Goal: Information Seeking & Learning: Find specific fact

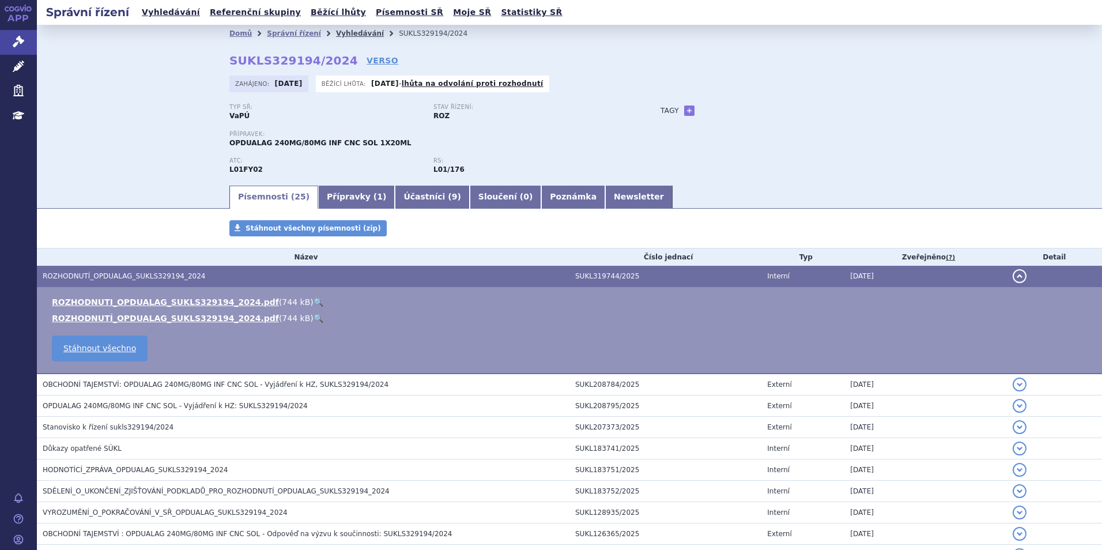
click at [337, 30] on link "Vyhledávání" at bounding box center [360, 33] width 48 height 8
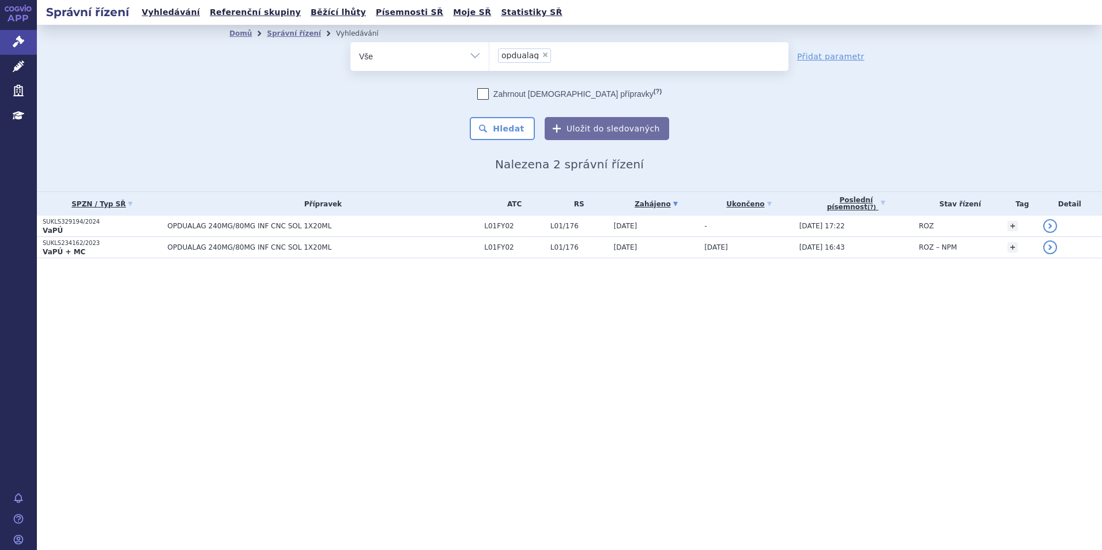
click at [542, 55] on span "×" at bounding box center [545, 54] width 7 height 7
click at [489, 55] on select "opdualag" at bounding box center [489, 55] width 1 height 29
select select
click at [539, 55] on ul at bounding box center [638, 54] width 299 height 24
click at [489, 55] on select "opdualag" at bounding box center [489, 55] width 1 height 29
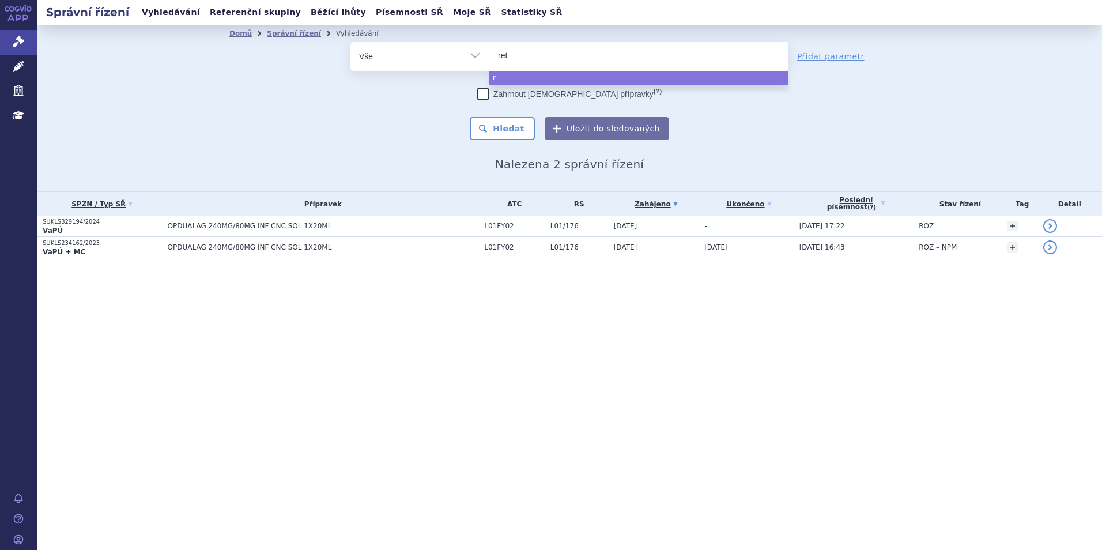
type input "rets"
type input "retse"
type input "retsev"
type input "retsevm"
type input "retsevmo"
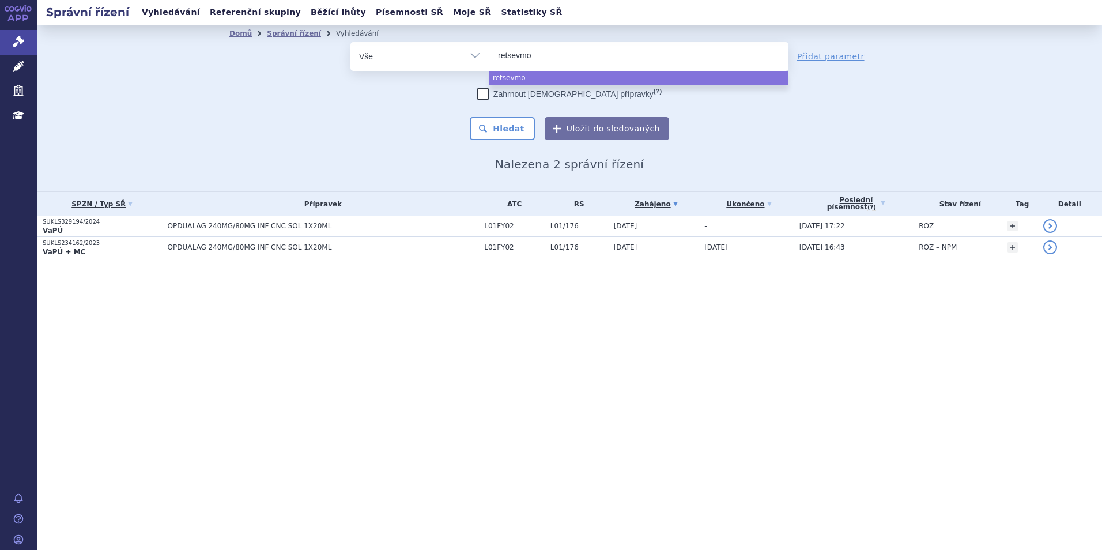
select select "retsevmo"
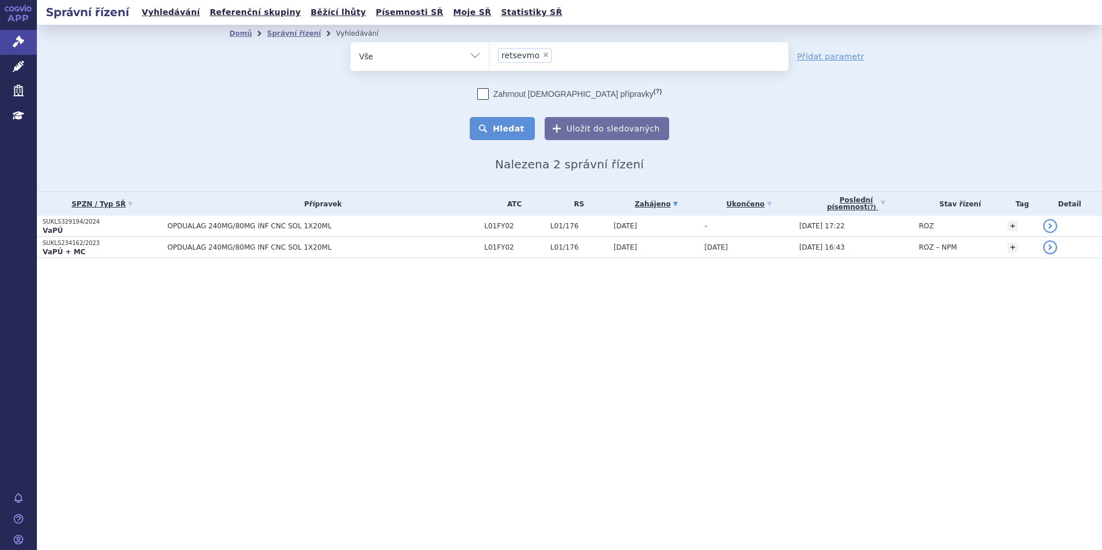
click at [488, 133] on button "Hledat" at bounding box center [502, 128] width 65 height 23
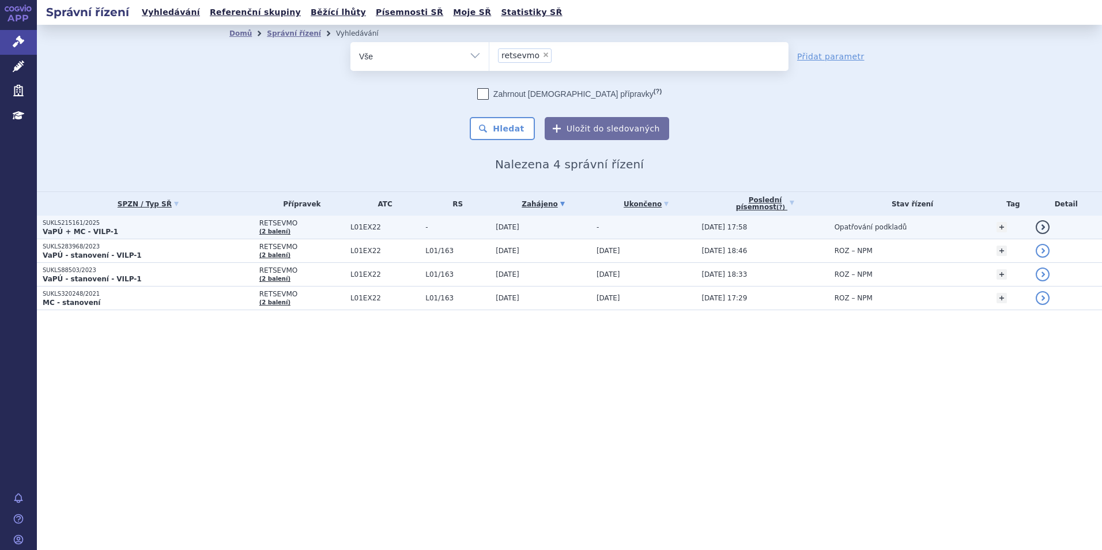
click at [167, 227] on p "VaPÚ + MC - VILP-1" at bounding box center [148, 231] width 211 height 9
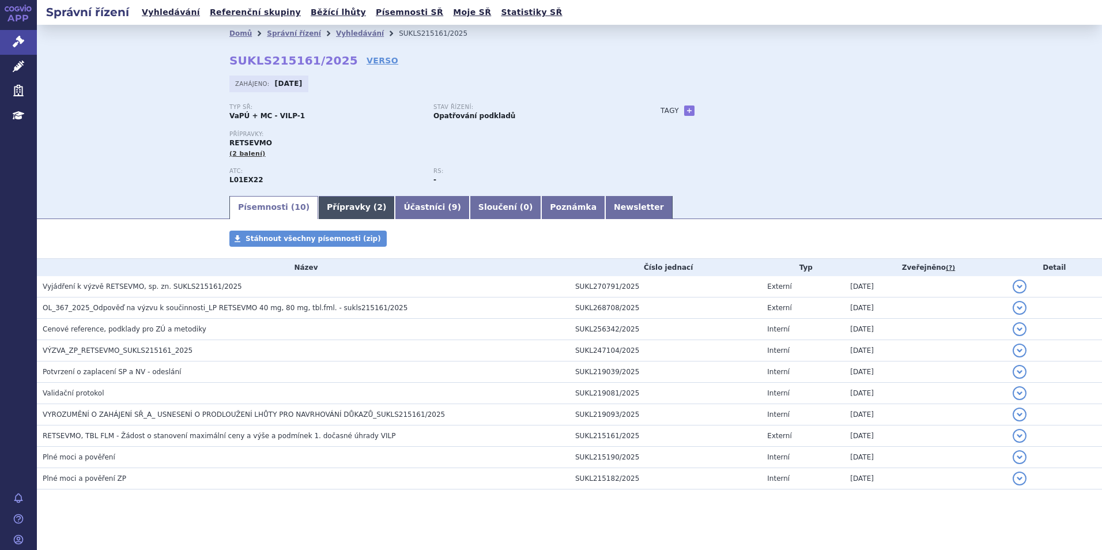
click at [326, 213] on link "Přípravky ( 2 )" at bounding box center [356, 207] width 77 height 23
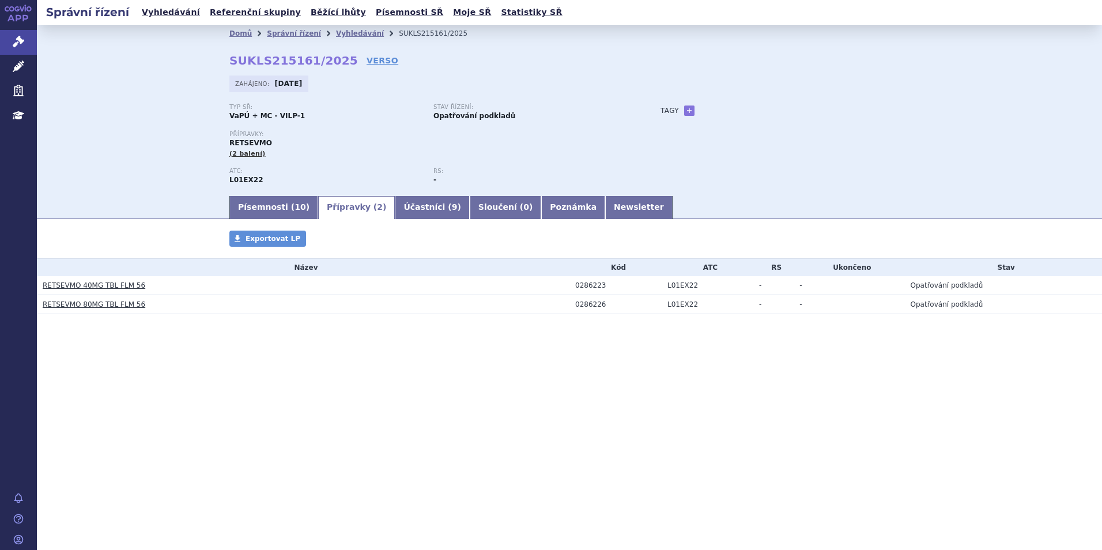
drag, startPoint x: 445, startPoint y: 412, endPoint x: 459, endPoint y: 475, distance: 64.9
click at [445, 413] on div "Správní řízení Vyhledávání Referenční skupiny Běžící lhůty Písemnosti SŘ Moje S…" at bounding box center [569, 275] width 1065 height 550
click at [116, 304] on link "RETSEVMO 80MG TBL FLM 56" at bounding box center [94, 304] width 103 height 8
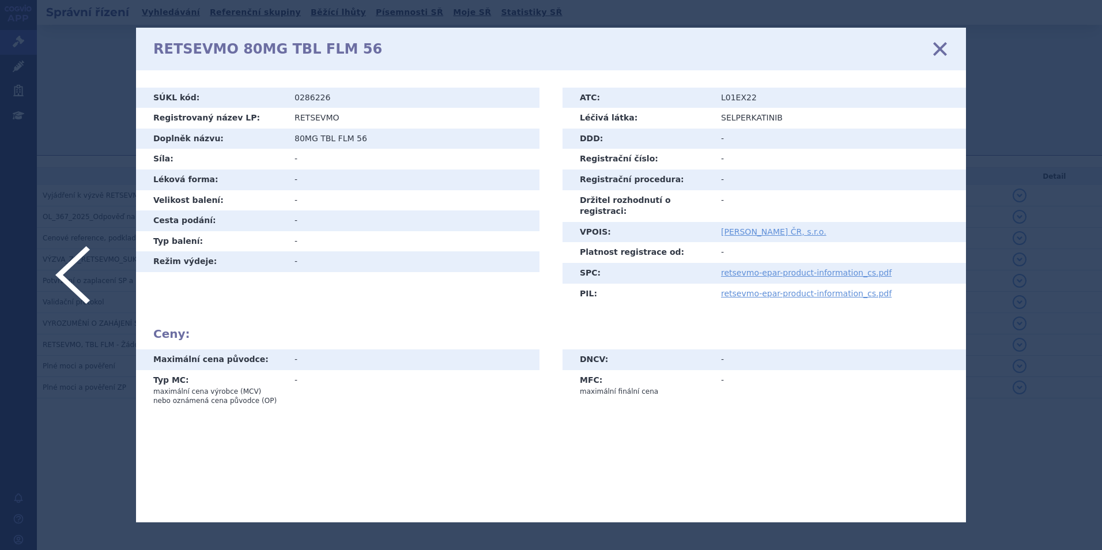
click at [938, 55] on icon at bounding box center [940, 48] width 24 height 24
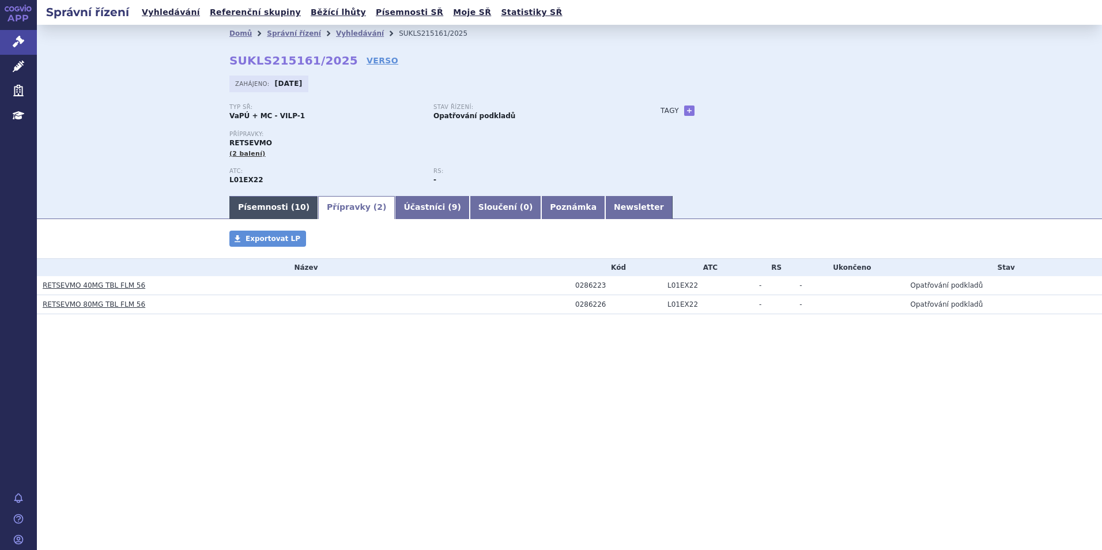
click at [256, 207] on link "Písemnosti ( 10 )" at bounding box center [273, 207] width 89 height 23
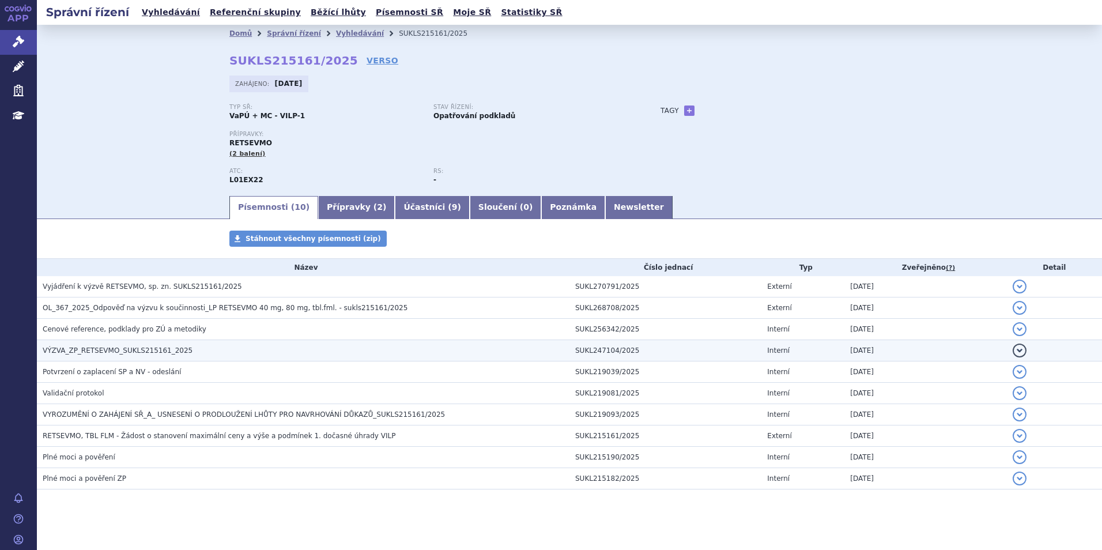
click at [207, 345] on h3 "VÝZVA_ZP_RETSEVMO_SUKLS215161_2025" at bounding box center [306, 351] width 527 height 12
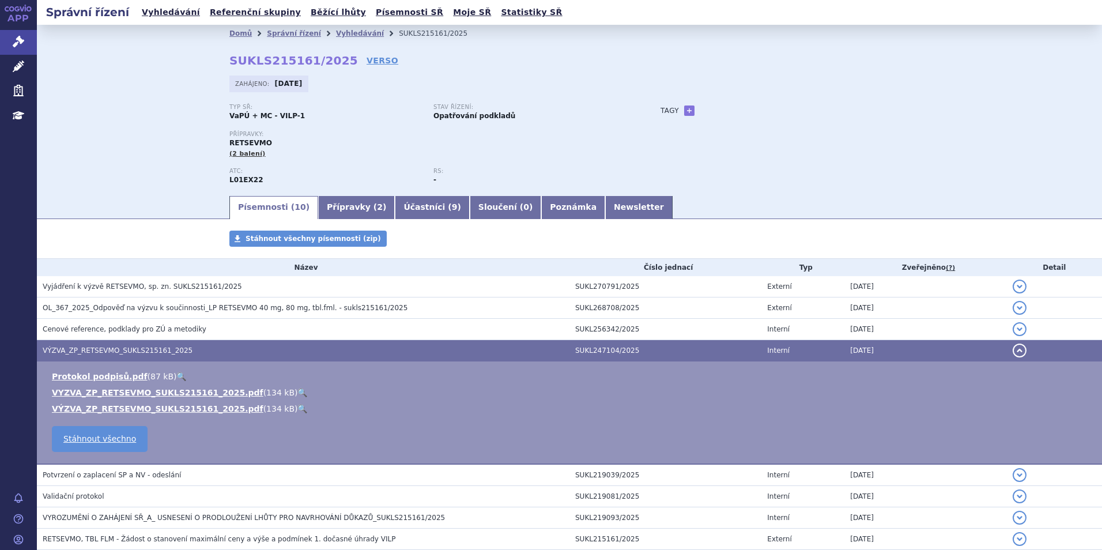
click at [297, 388] on link "🔍" at bounding box center [302, 392] width 10 height 9
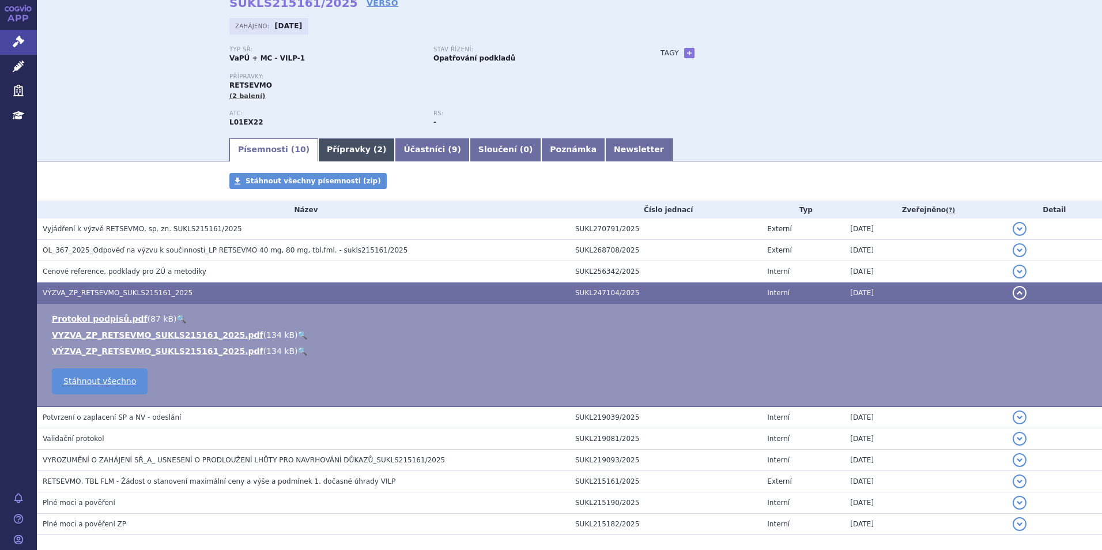
scroll to position [112, 0]
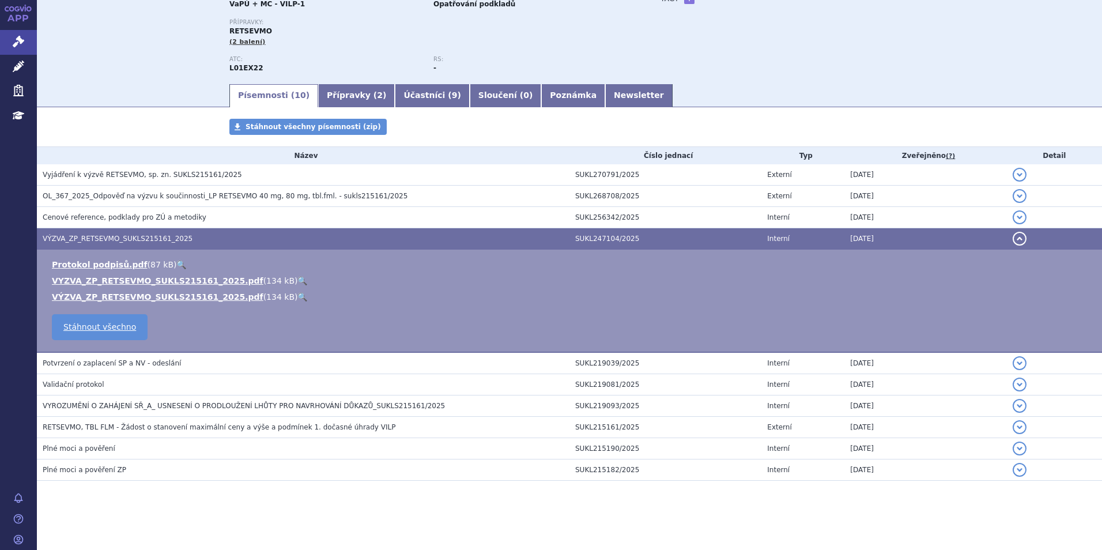
click at [735, 65] on div "Typ SŘ: VaPÚ + MC - VILP-1 Stav řízení: Opatřování podkladů Přípravky: RETSEVMO…" at bounding box center [569, 37] width 680 height 90
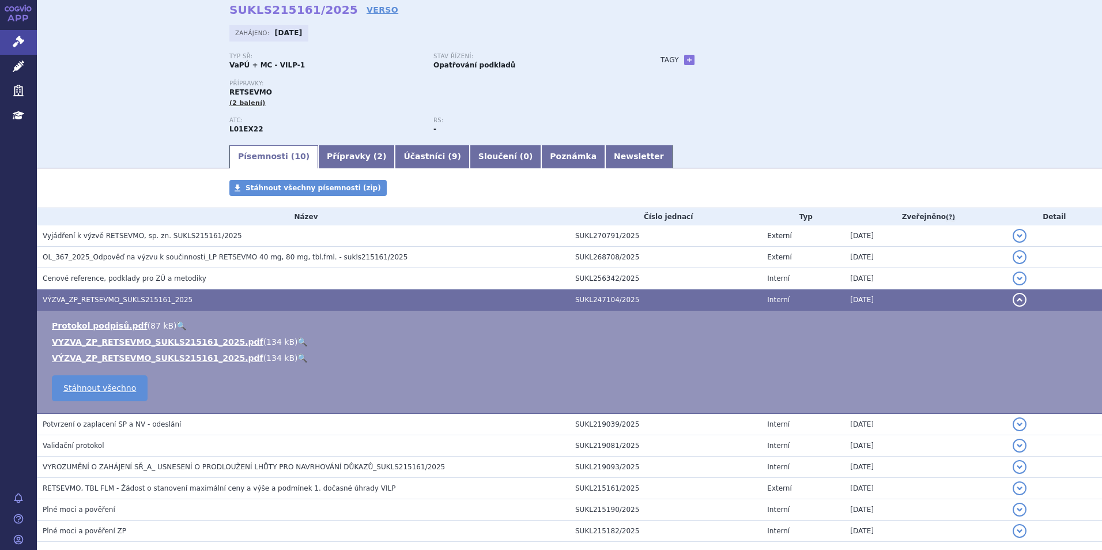
scroll to position [0, 0]
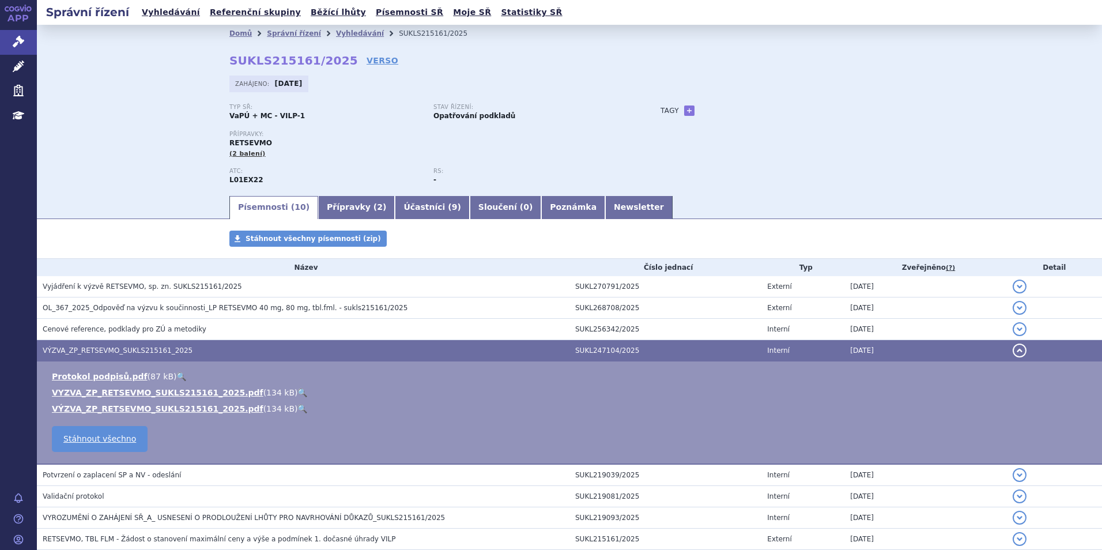
click at [95, 153] on div "Domů Správní řízení Vyhledávání SUKLS215161/2025 SUKLS215161/2025 VERSO Zahájen…" at bounding box center [569, 109] width 1065 height 169
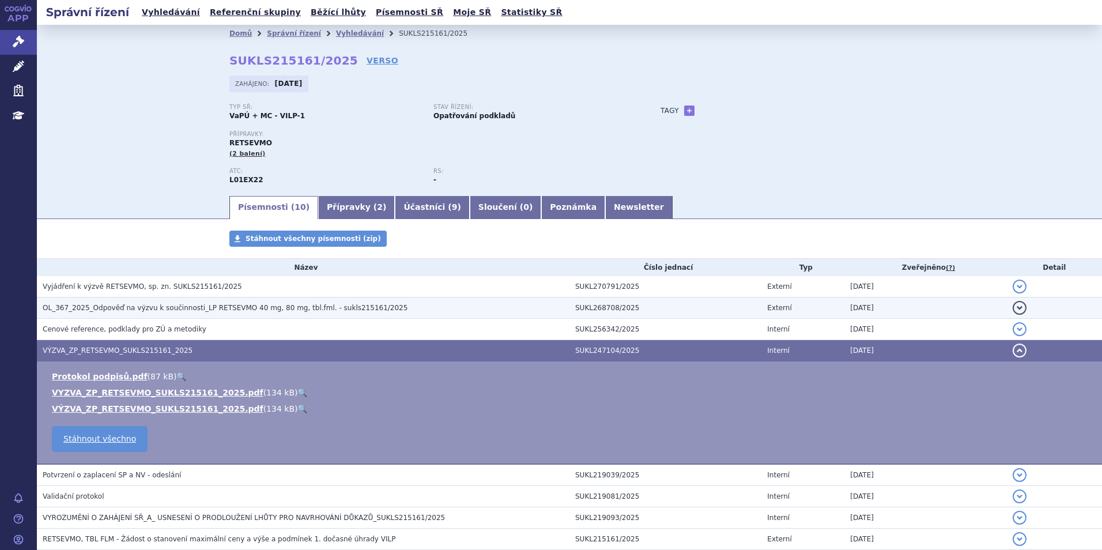
click at [133, 304] on span "OL_367_2025_Odpověď na výzvu k součinnosti_LP RETSEVMO 40 mg, 80 mg, tbl.fml. -…" at bounding box center [225, 308] width 365 height 8
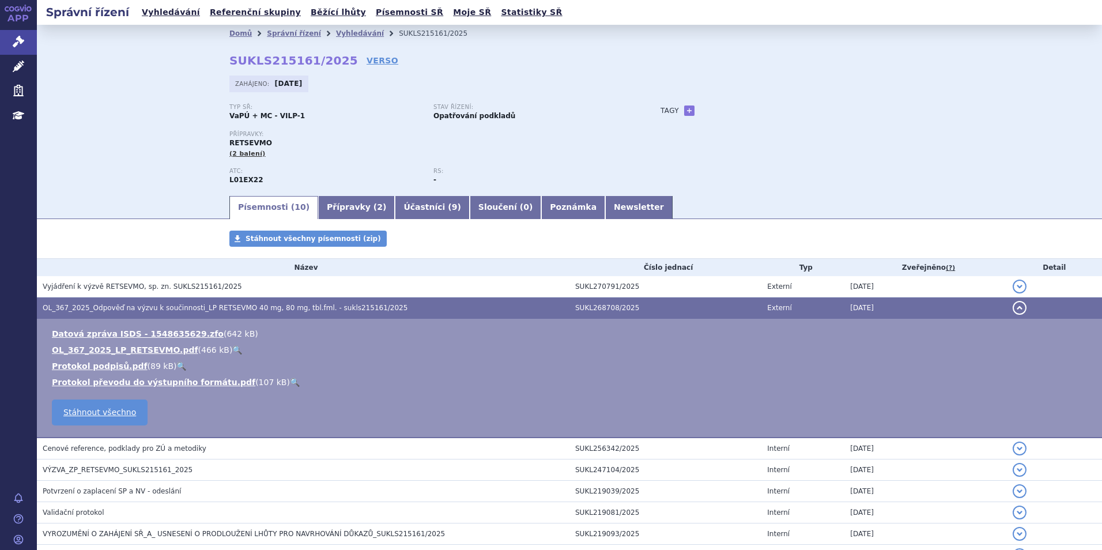
click at [232, 346] on link "🔍" at bounding box center [237, 349] width 10 height 9
drag, startPoint x: 154, startPoint y: 127, endPoint x: 167, endPoint y: 165, distance: 40.6
click at [154, 127] on div "Domů Správní řízení Vyhledávání SUKLS215161/2025 SUKLS215161/2025 VERSO Zahájen…" at bounding box center [569, 109] width 1065 height 169
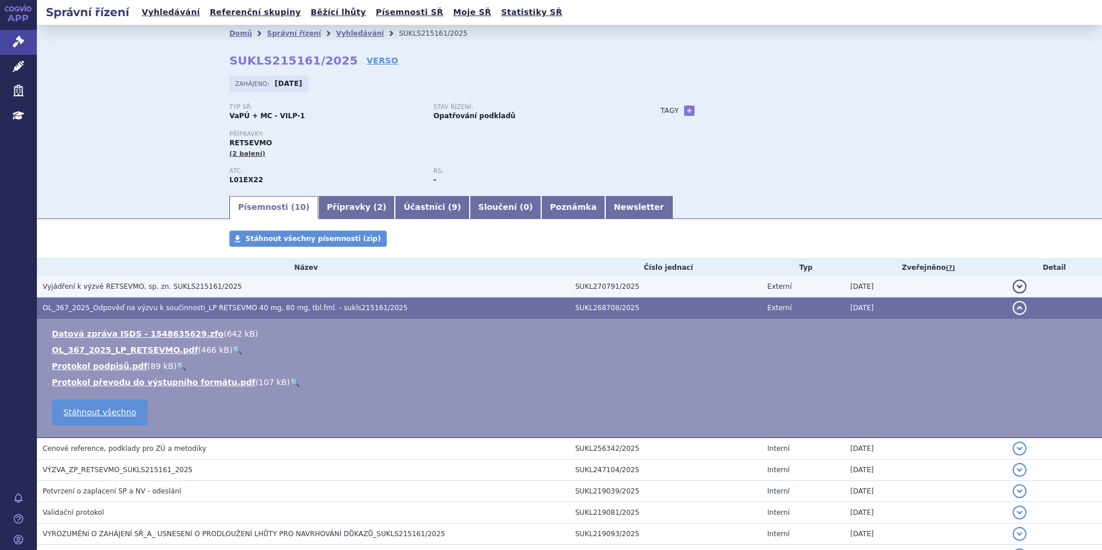
click at [202, 282] on span "Vyjádření k výzvě RETSEVMO, sp. zn. SUKLS215161/2025" at bounding box center [142, 286] width 199 height 8
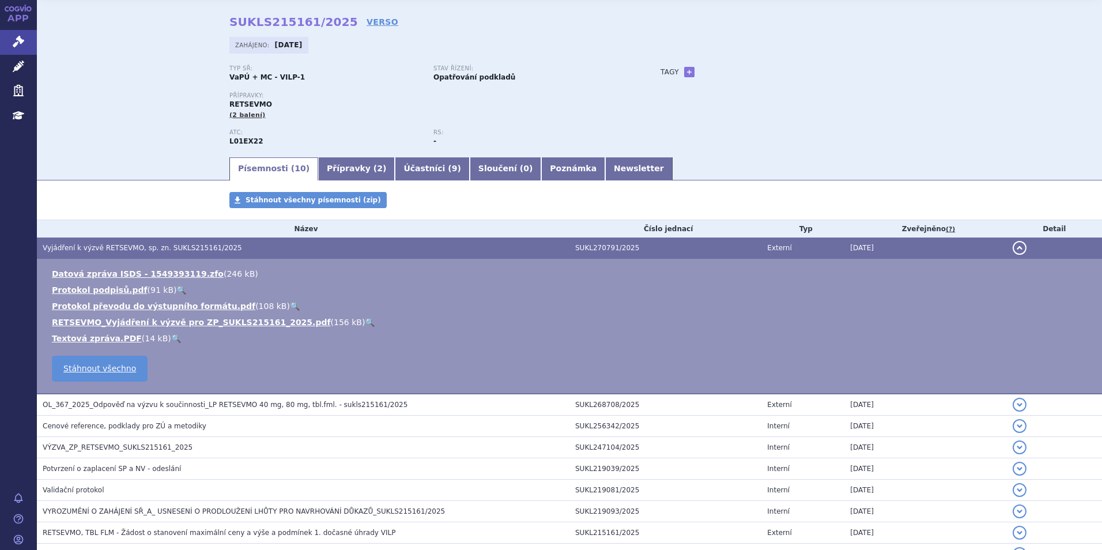
scroll to position [58, 0]
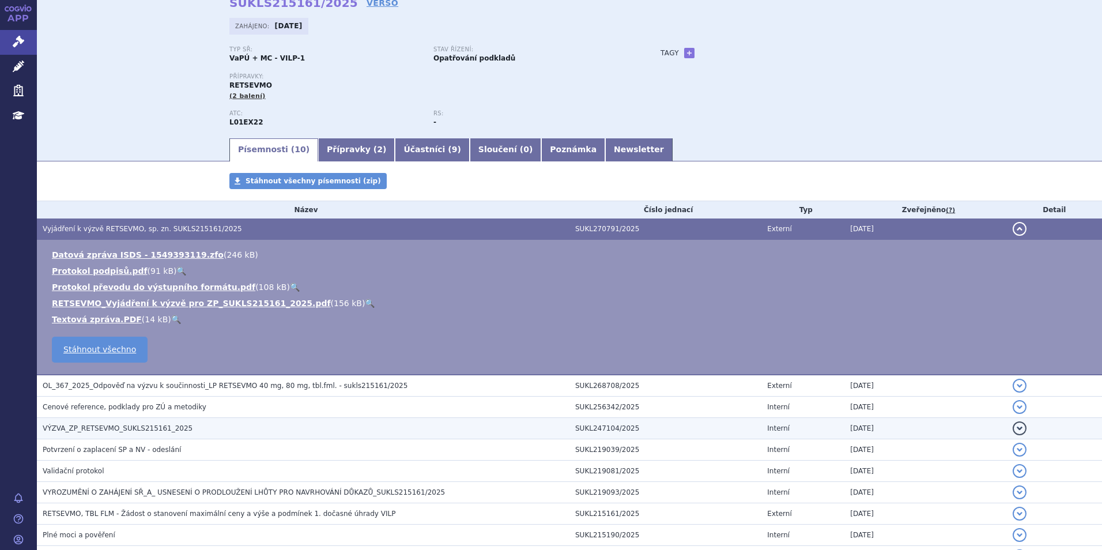
click at [158, 437] on td "VÝZVA_ZP_RETSEVMO_SUKLS215161_2025" at bounding box center [303, 428] width 533 height 21
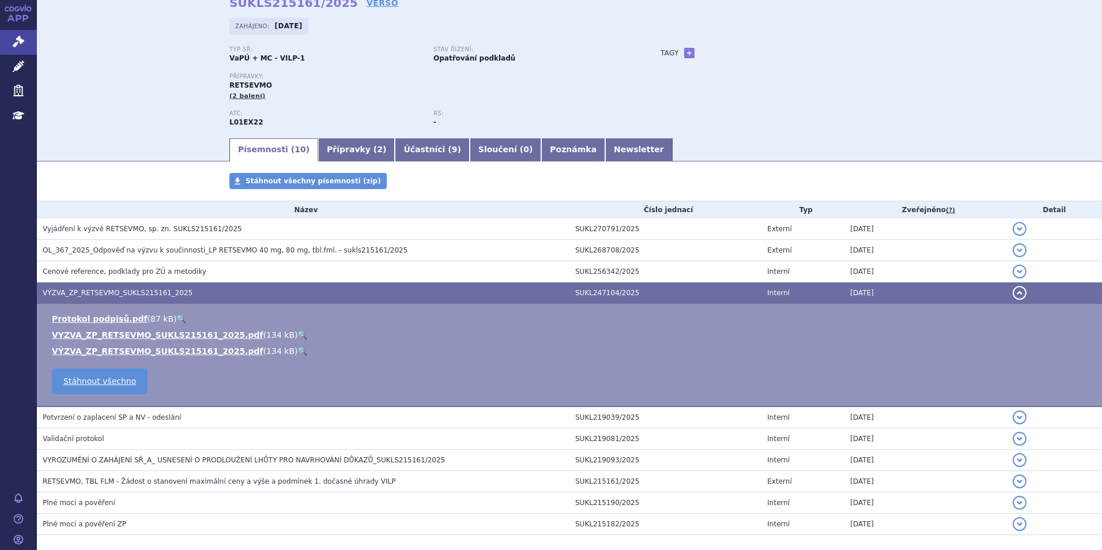
click at [297, 330] on link "🔍" at bounding box center [302, 334] width 10 height 9
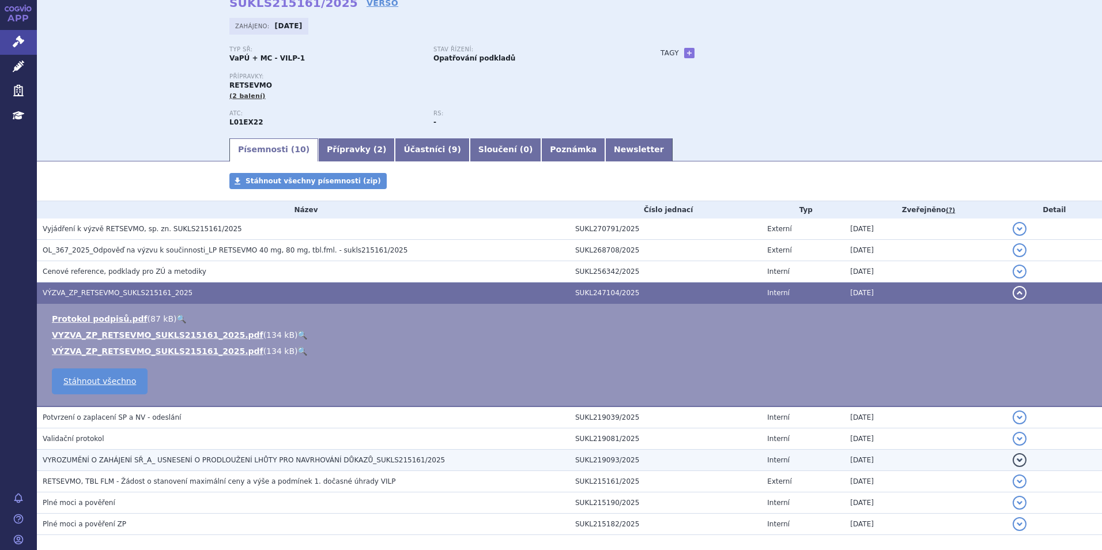
click at [232, 458] on span "VYROZUMĚNÍ O ZAHÁJENÍ SŘ_A_ USNESENÍ O PRODLOUŽENÍ LHŮTY PRO NAVRHOVÁNÍ DŮKAZŮ_…" at bounding box center [244, 460] width 402 height 8
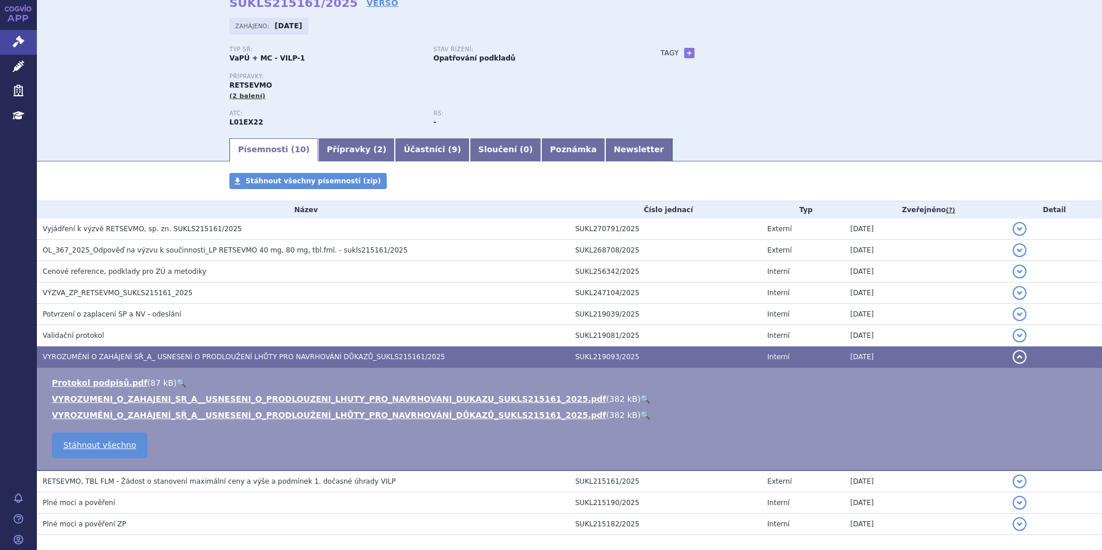
click at [640, 401] on link "🔍" at bounding box center [645, 398] width 10 height 9
click at [309, 106] on div "Přípravky: RETSEVMO (2 balení)" at bounding box center [433, 91] width 408 height 37
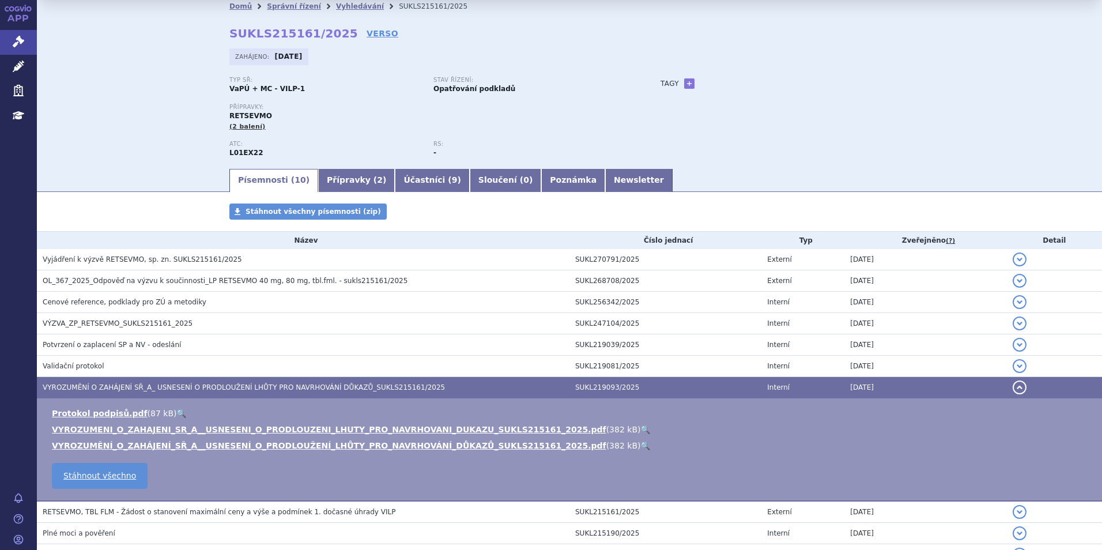
scroll to position [0, 0]
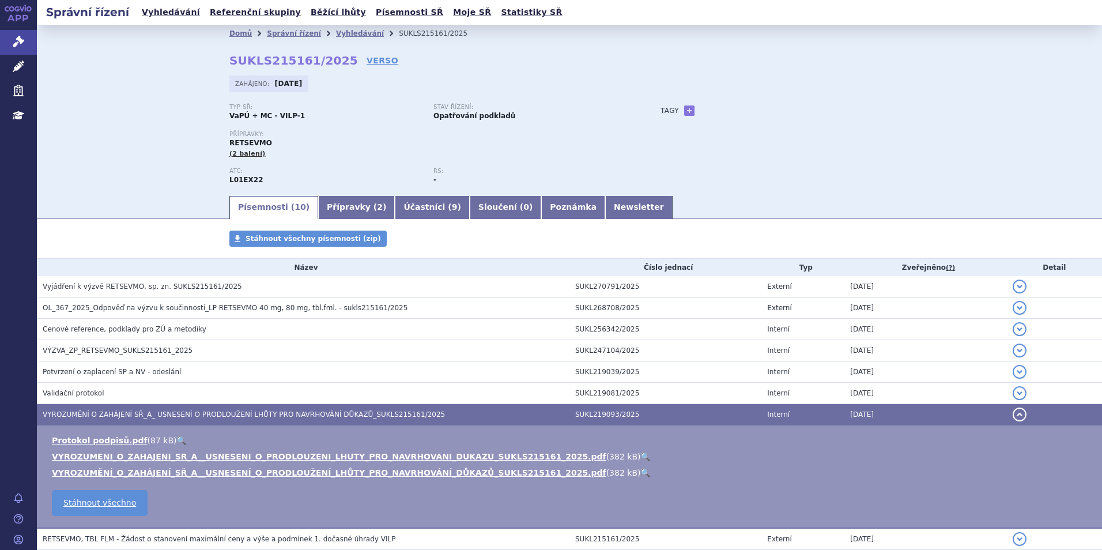
click at [21, 13] on link "APP" at bounding box center [18, 15] width 37 height 30
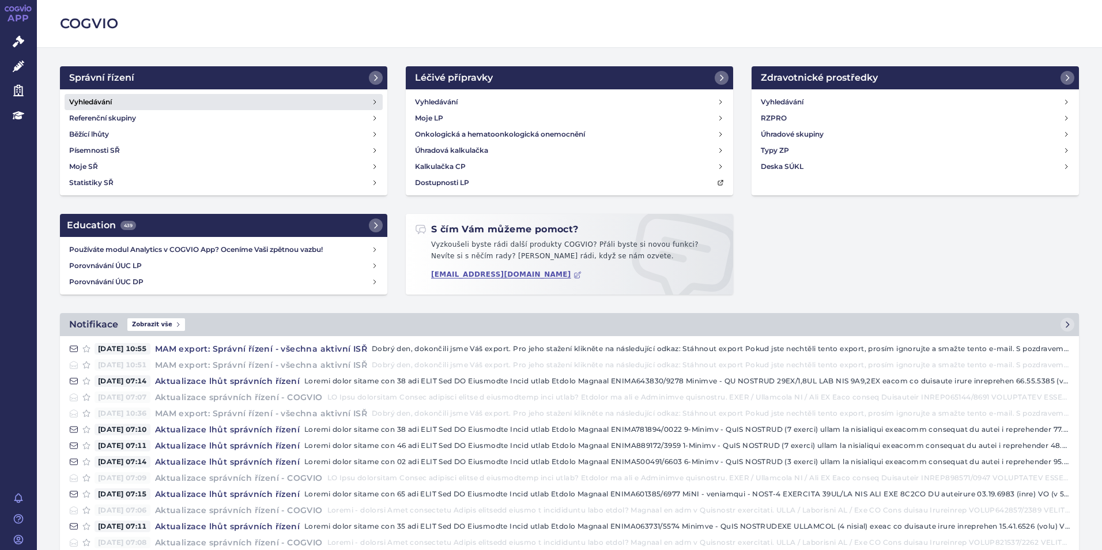
click at [133, 98] on link "Vyhledávání" at bounding box center [224, 102] width 318 height 16
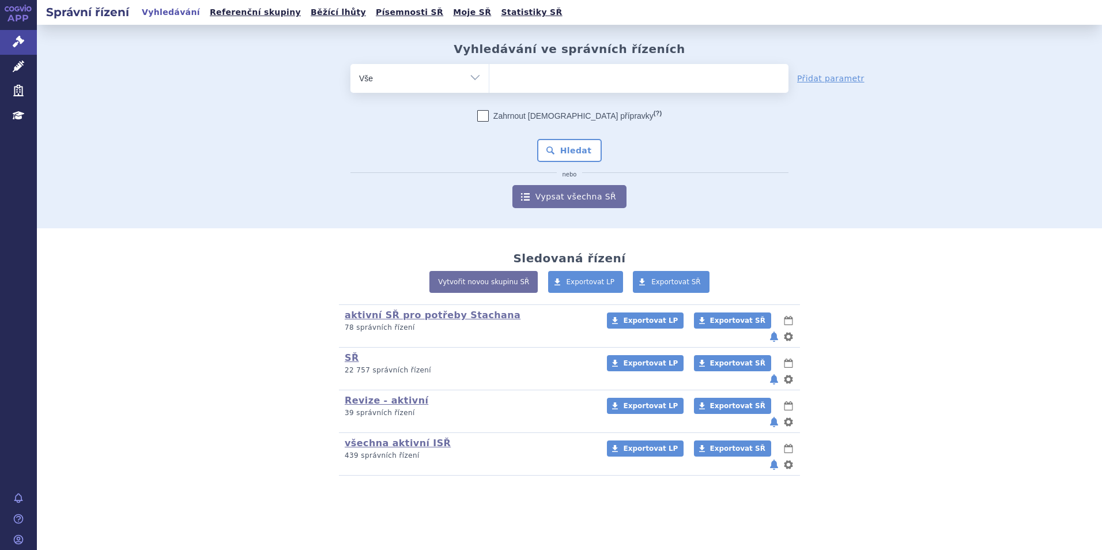
click at [507, 79] on ul at bounding box center [638, 76] width 299 height 24
click at [489, 79] on select at bounding box center [489, 77] width 1 height 29
click at [474, 76] on select "Vše Spisová značka Typ SŘ Přípravek/SUKL kód Účastník/Držitel" at bounding box center [419, 77] width 138 height 26
select select "filter-procedure-type"
click at [350, 64] on select "Vše Spisová značka Typ SŘ Přípravek/SUKL kód Účastník/Držitel" at bounding box center [419, 77] width 138 height 26
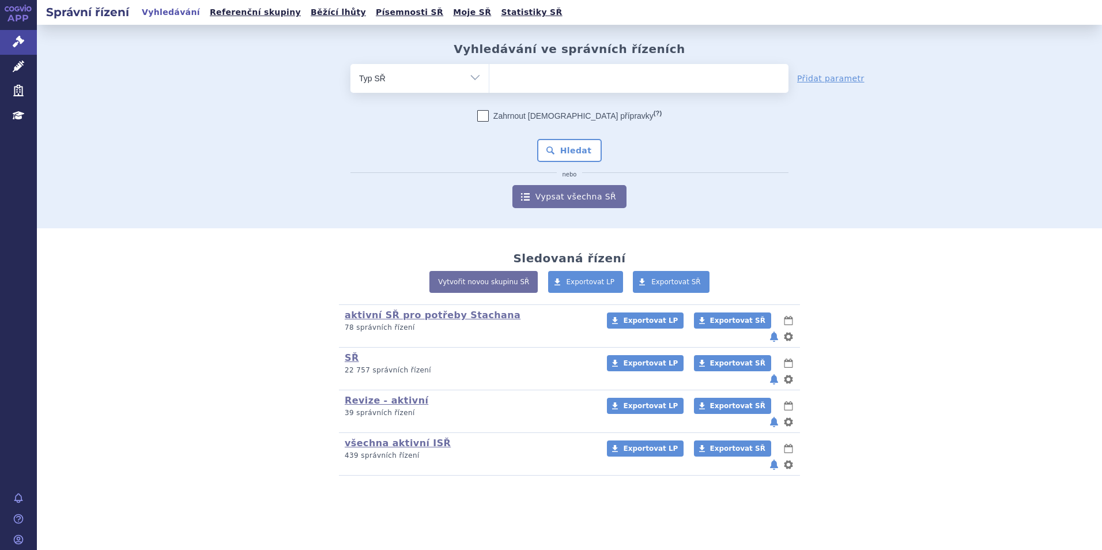
click at [524, 85] on ul at bounding box center [638, 76] width 299 height 24
click at [489, 85] on select at bounding box center [489, 77] width 1 height 29
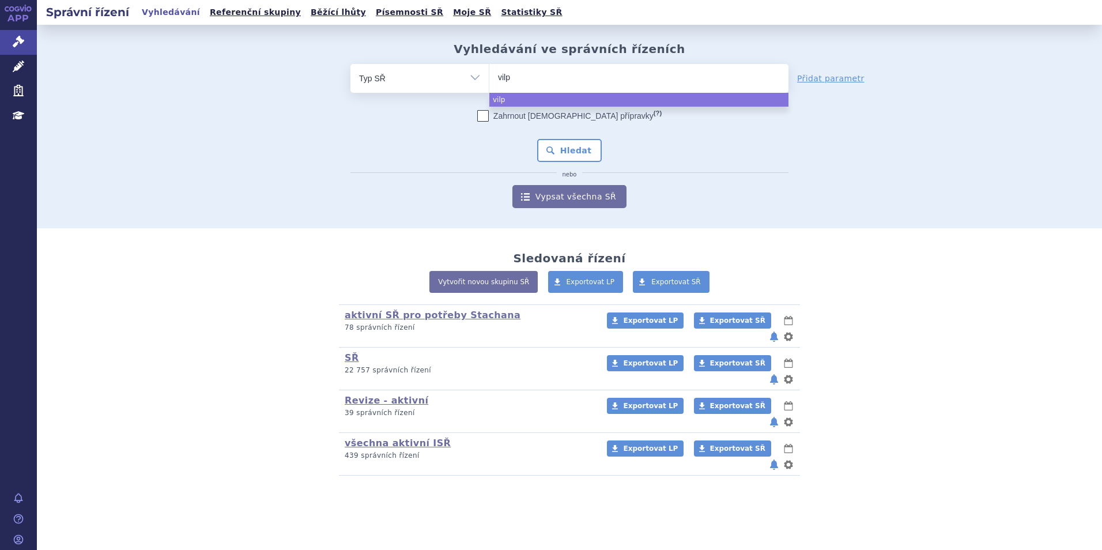
type input "vilp"
select select "vilp"
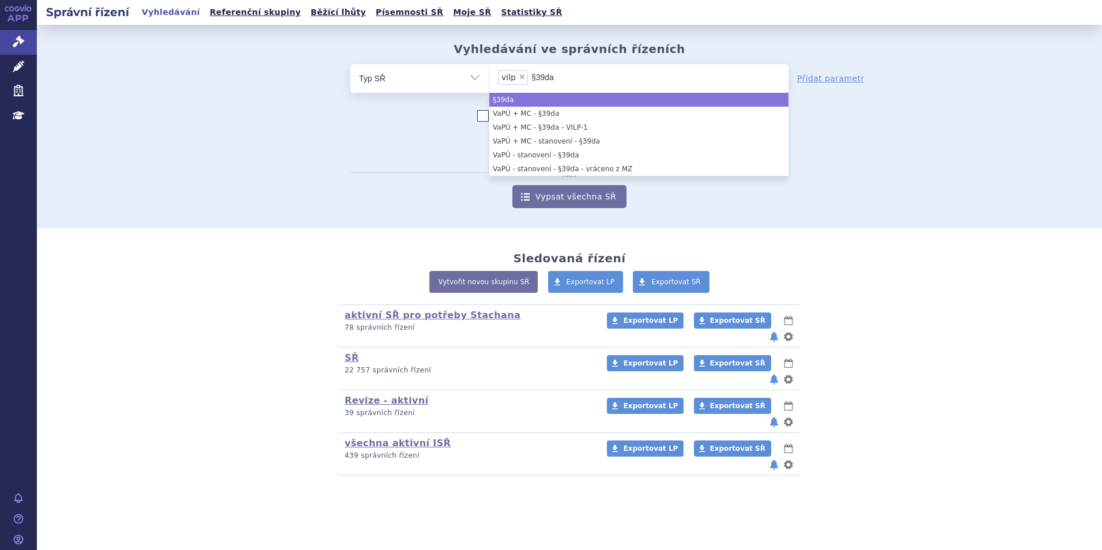
type input "§39da"
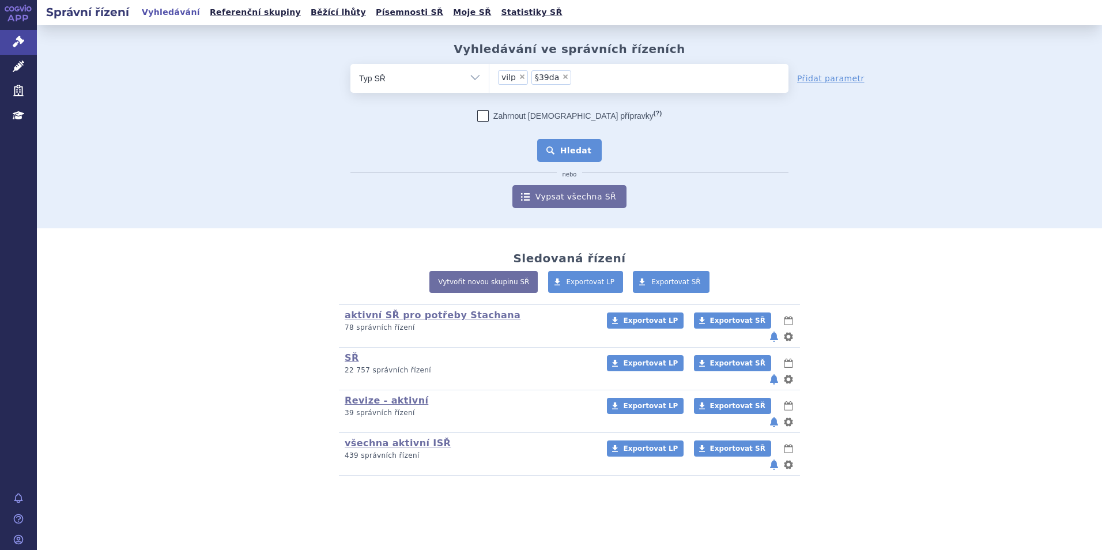
click at [569, 150] on button "Hledat" at bounding box center [569, 150] width 65 height 23
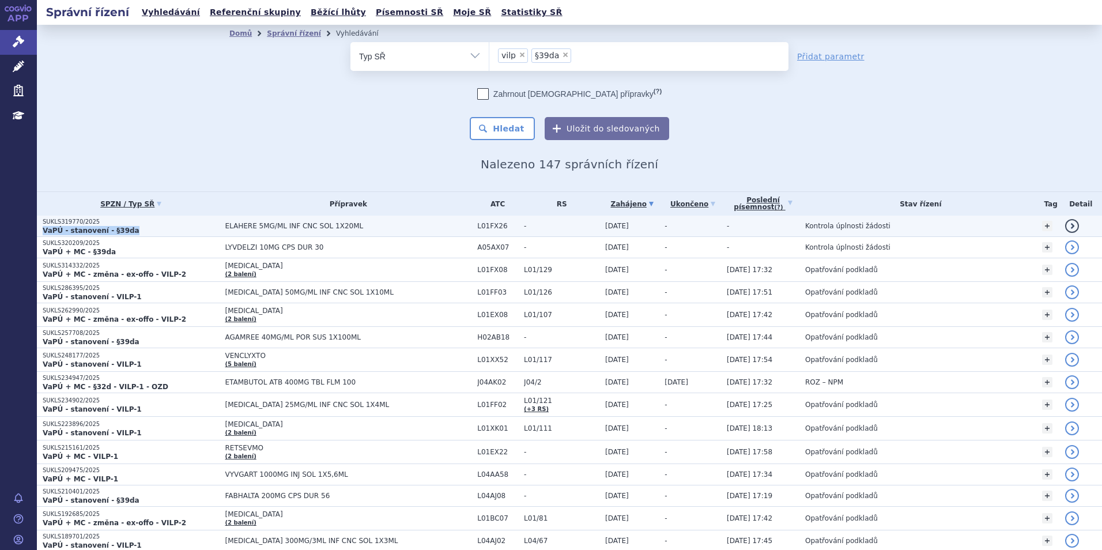
click at [195, 225] on td "SUKLS319770/2025 VaPÚ - stanovení - §39da" at bounding box center [128, 226] width 182 height 21
click at [232, 224] on span "ELAHERE 5MG/ML INF CNC SOL 1X20ML" at bounding box center [348, 226] width 247 height 8
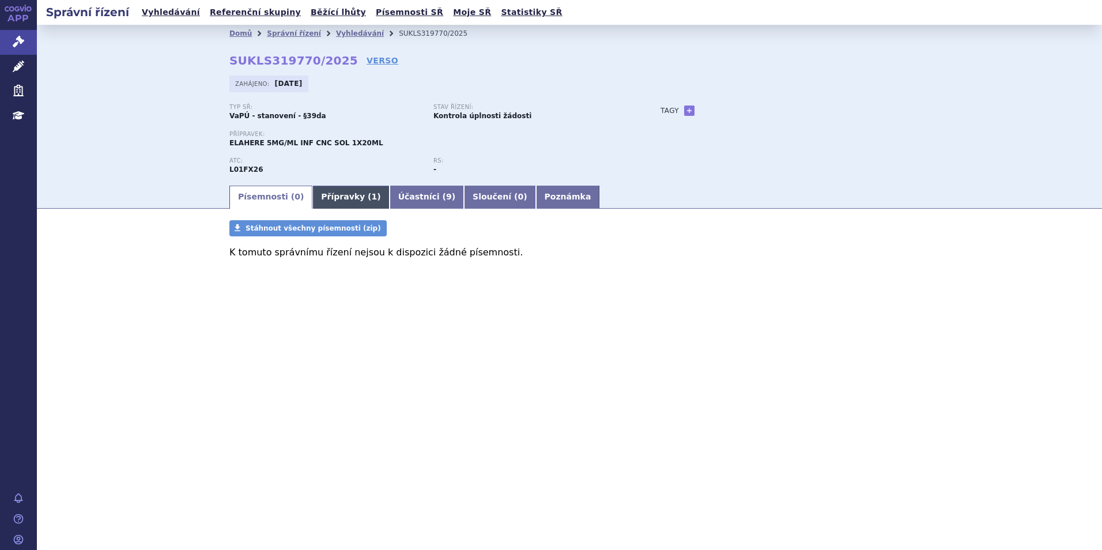
click at [338, 207] on link "Přípravky ( 1 )" at bounding box center [350, 197] width 77 height 23
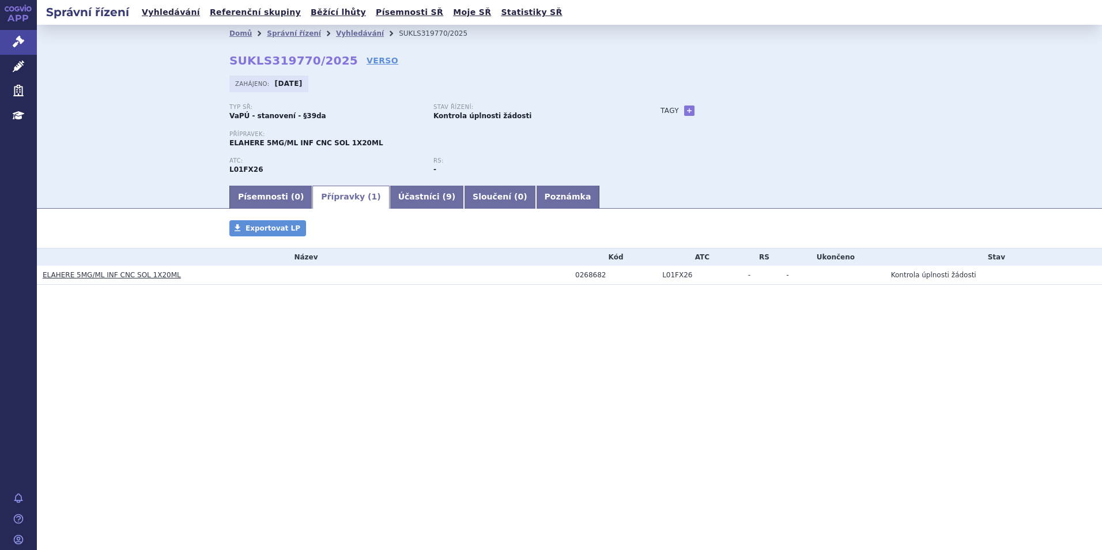
click at [139, 275] on link "ELAHERE 5MG/ML INF CNC SOL 1X20ML" at bounding box center [112, 275] width 138 height 8
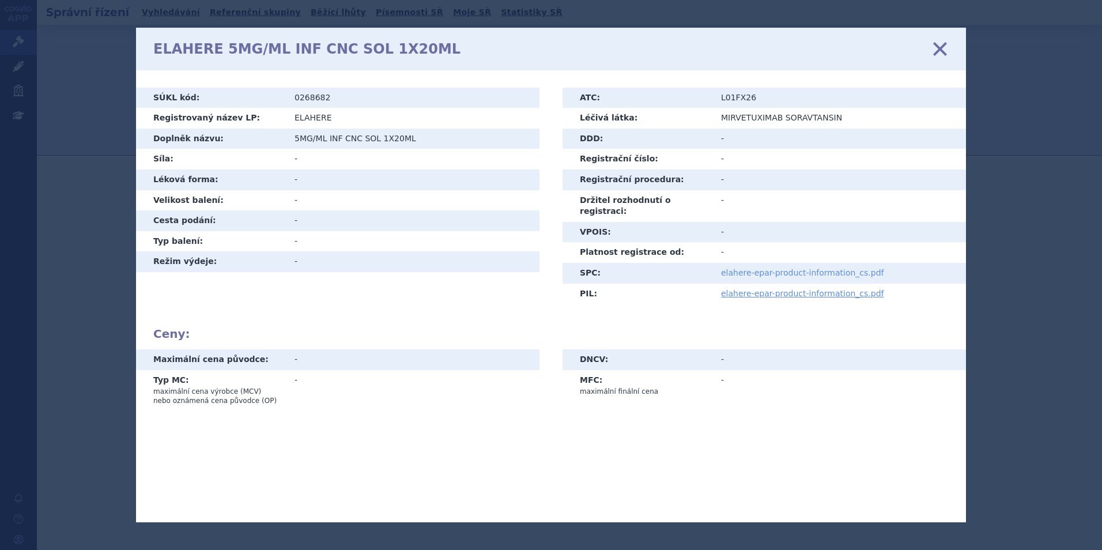
click at [731, 268] on link "elahere-epar-product-information_cs.pdf" at bounding box center [802, 272] width 163 height 9
click at [943, 51] on icon at bounding box center [940, 48] width 24 height 24
drag, startPoint x: 949, startPoint y: 44, endPoint x: 943, endPoint y: 48, distance: 6.2
click at [946, 46] on div "ELAHERE 5MG/ML INF CNC SOL 1X20ML zavřít" at bounding box center [551, 49] width 830 height 43
drag, startPoint x: 937, startPoint y: 51, endPoint x: 923, endPoint y: 54, distance: 13.6
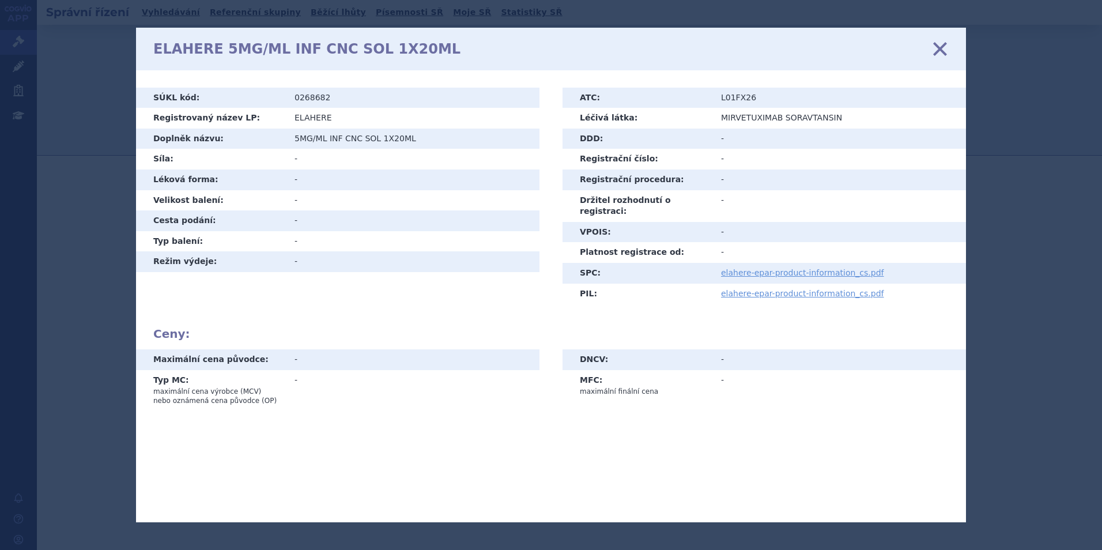
click at [937, 51] on icon at bounding box center [940, 48] width 24 height 24
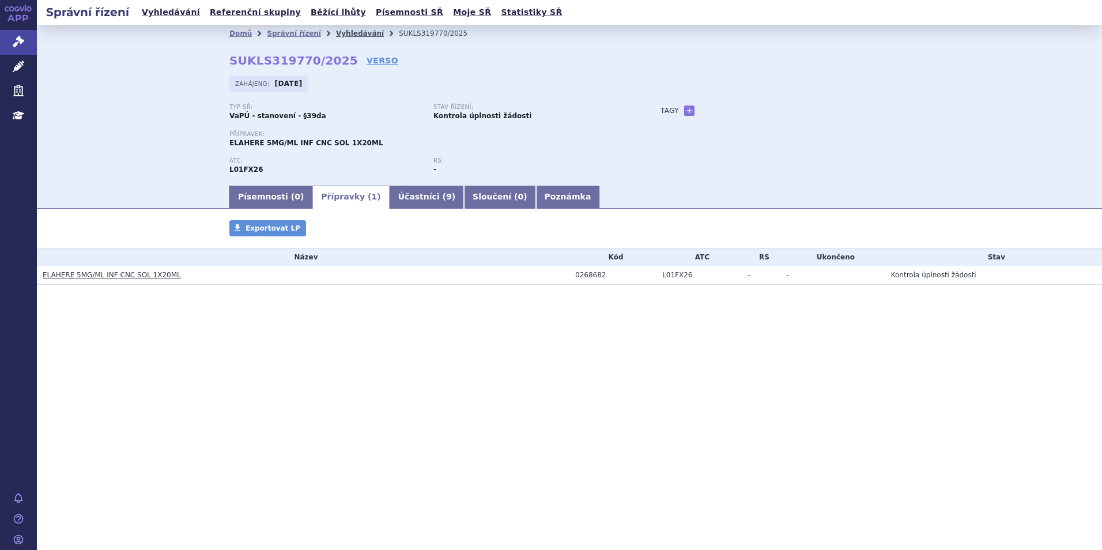
click at [345, 32] on link "Vyhledávání" at bounding box center [360, 33] width 48 height 8
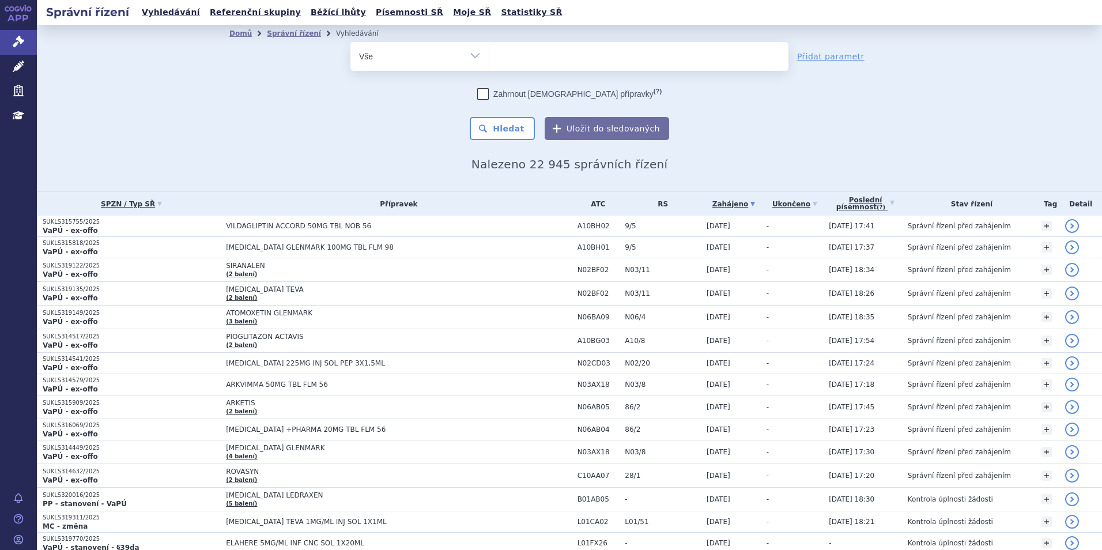
click at [516, 66] on ul at bounding box center [638, 54] width 299 height 24
click at [489, 66] on select at bounding box center [489, 55] width 1 height 29
click at [507, 60] on ul at bounding box center [638, 54] width 299 height 24
click at [489, 60] on select at bounding box center [489, 55] width 1 height 29
type input "§3"
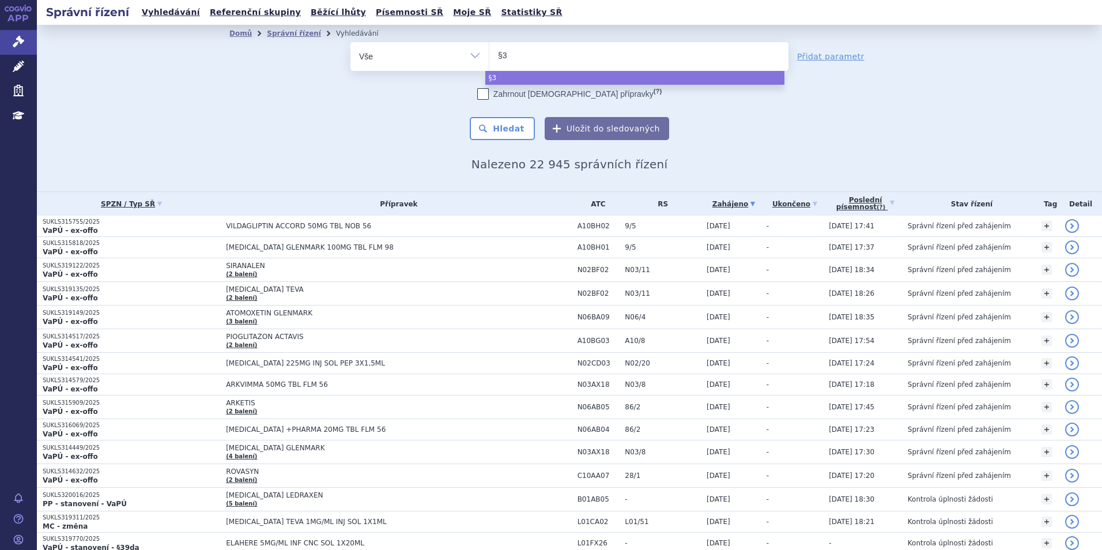
type input "§39"
type input "§39d"
type input "§39da"
select select "§39da"
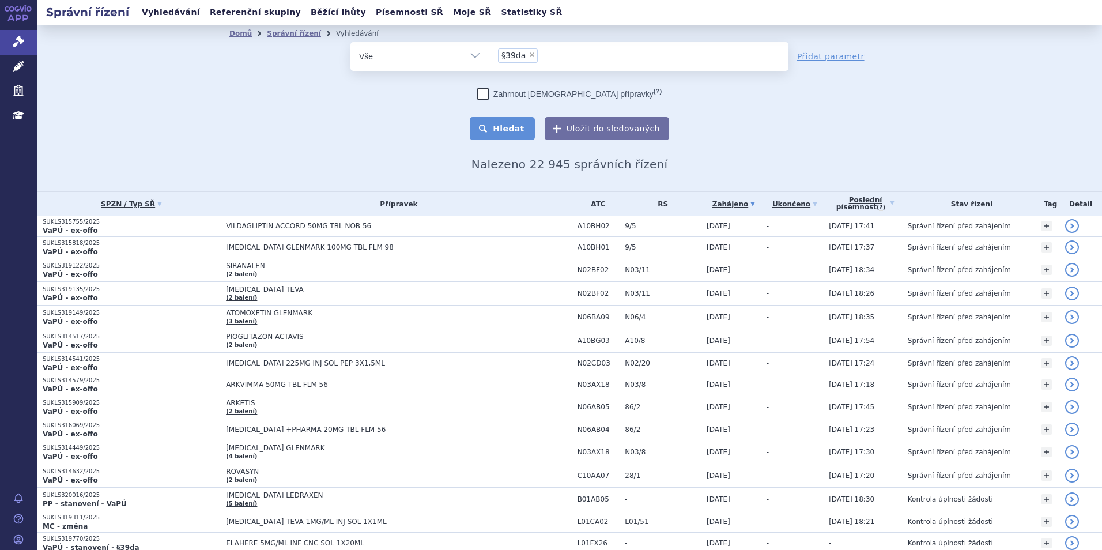
click at [511, 125] on button "Hledat" at bounding box center [502, 128] width 65 height 23
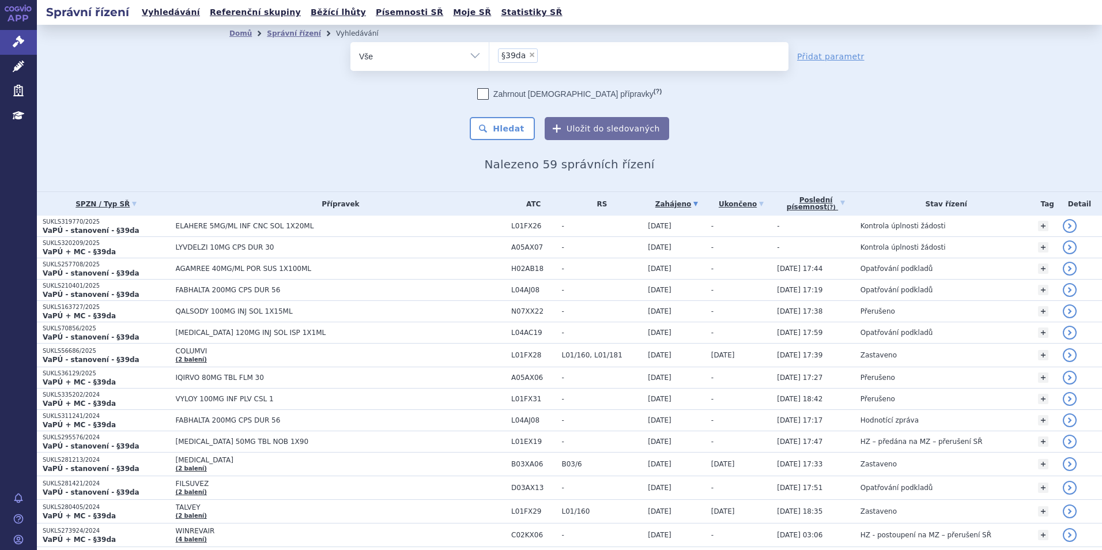
click at [528, 55] on span "×" at bounding box center [531, 54] width 7 height 7
click at [489, 55] on select "§39da" at bounding box center [489, 55] width 1 height 29
select select
click at [525, 55] on ul at bounding box center [638, 54] width 299 height 24
click at [489, 55] on select "§39da" at bounding box center [489, 55] width 1 height 29
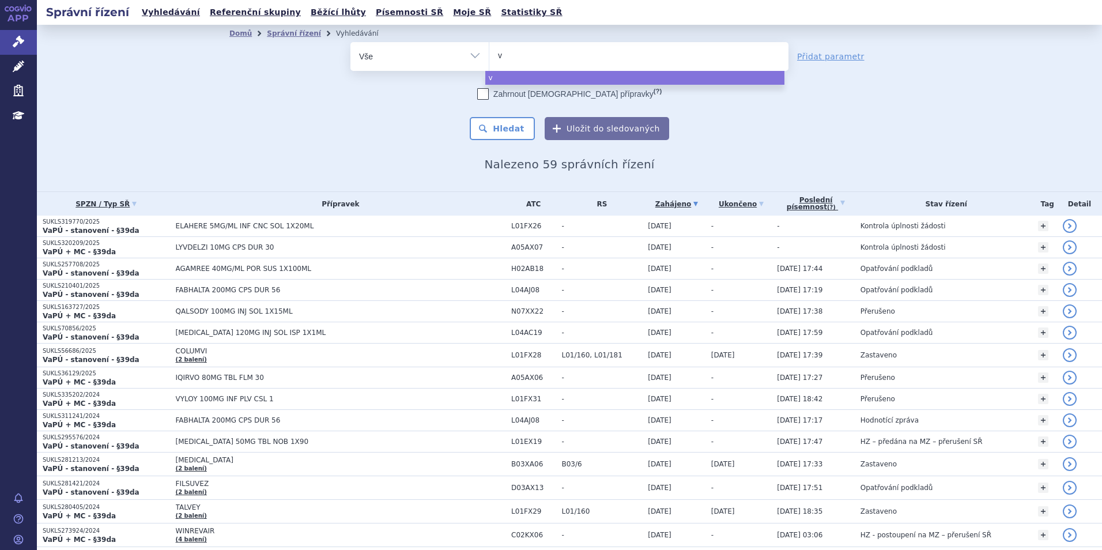
type input "vi"
type input "vip"
select select "vip"
click at [516, 55] on span "×" at bounding box center [519, 54] width 7 height 7
click at [489, 55] on select "§39da vip" at bounding box center [489, 55] width 1 height 29
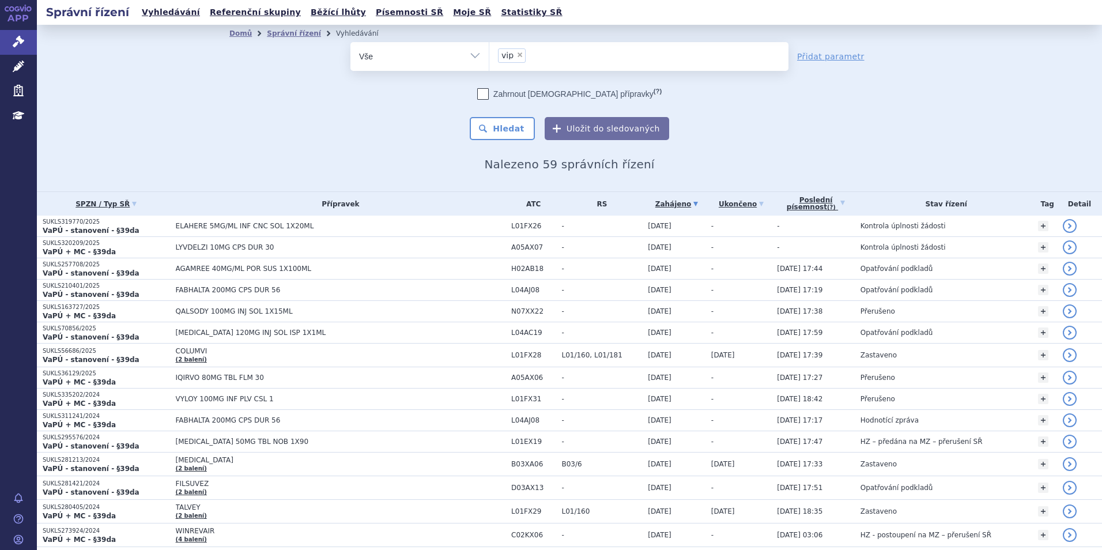
select select
type input "v"
type input "vil"
type input "vilp"
select select "vilp"
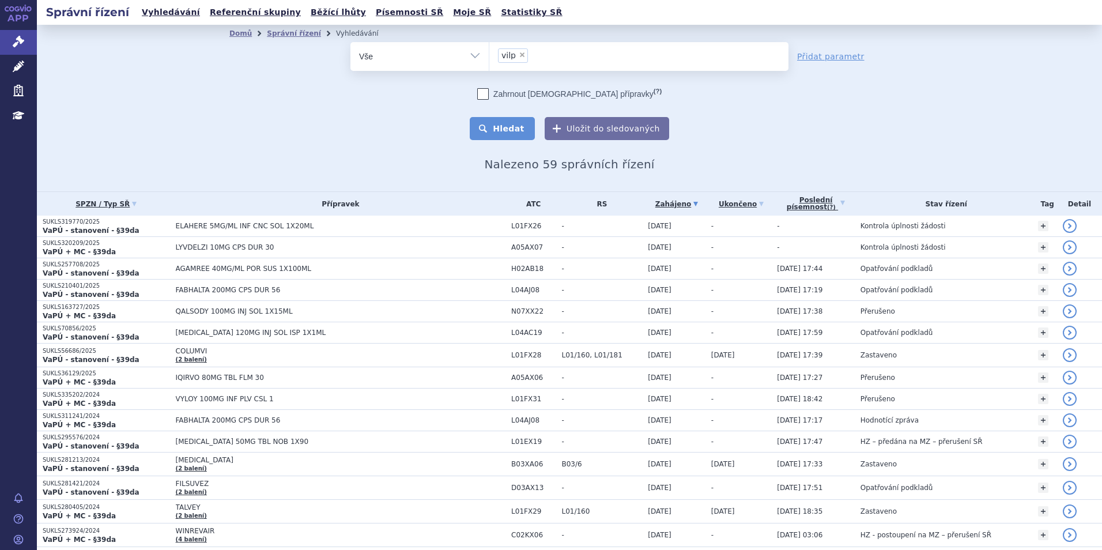
click at [493, 126] on button "Hledat" at bounding box center [502, 128] width 65 height 23
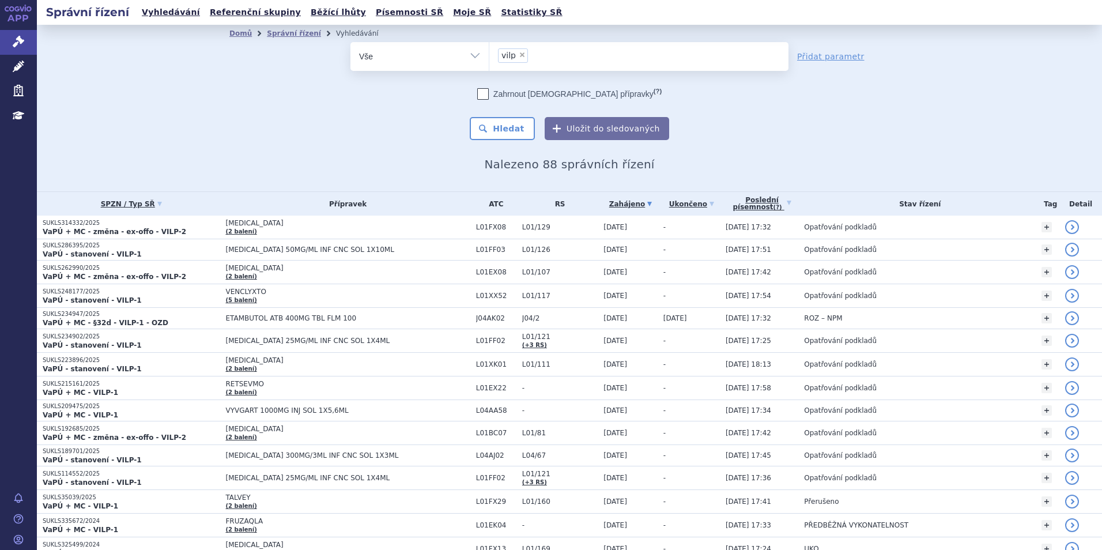
click at [519, 54] on span "×" at bounding box center [522, 54] width 7 height 7
click at [489, 54] on select "vilp" at bounding box center [489, 55] width 1 height 29
click at [515, 54] on ul at bounding box center [638, 54] width 299 height 24
click at [489, 54] on select "vilp" at bounding box center [489, 55] width 1 height 29
click at [516, 58] on ul at bounding box center [638, 54] width 299 height 24
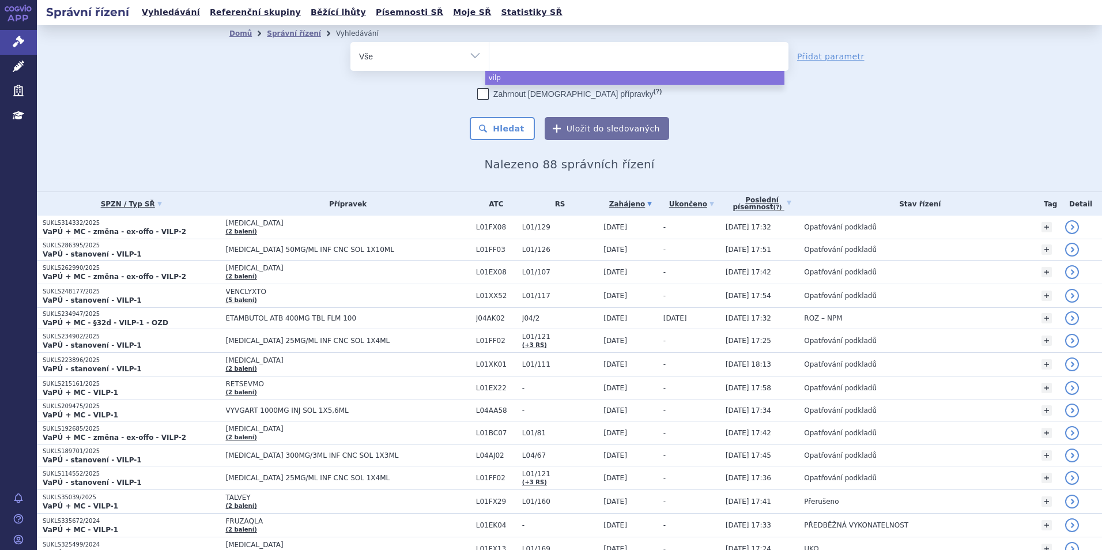
click at [489, 58] on select "vilp" at bounding box center [489, 55] width 1 height 29
select select "vilp"
click at [519, 56] on span "×" at bounding box center [522, 54] width 7 height 7
click at [489, 56] on select "vilp" at bounding box center [489, 55] width 1 height 29
select select
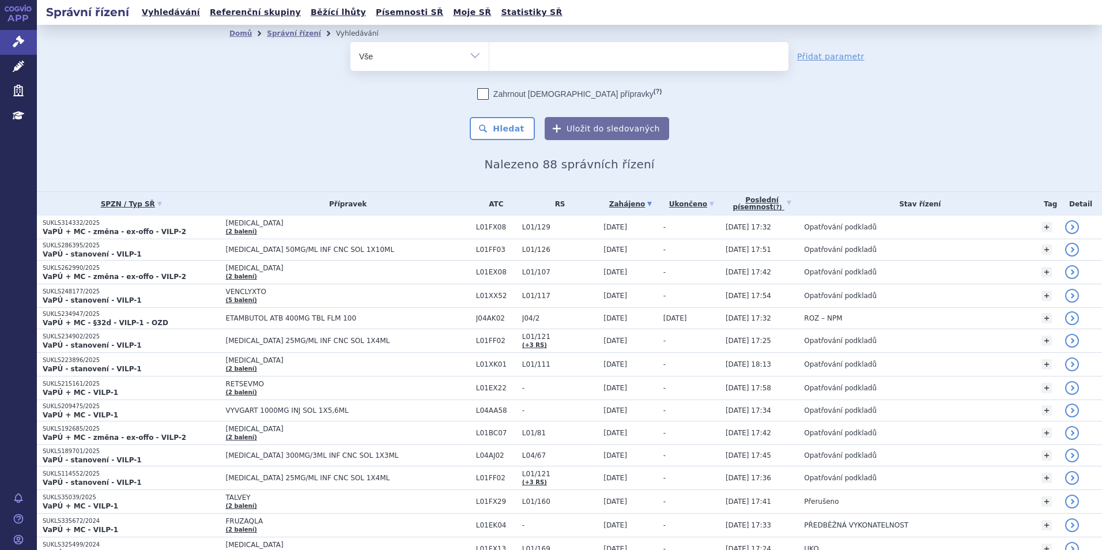
click at [516, 56] on ul at bounding box center [638, 54] width 299 height 24
click at [489, 56] on select "vilp" at bounding box center [489, 55] width 1 height 29
type input "ta"
type input "tagr"
type input "tagris"
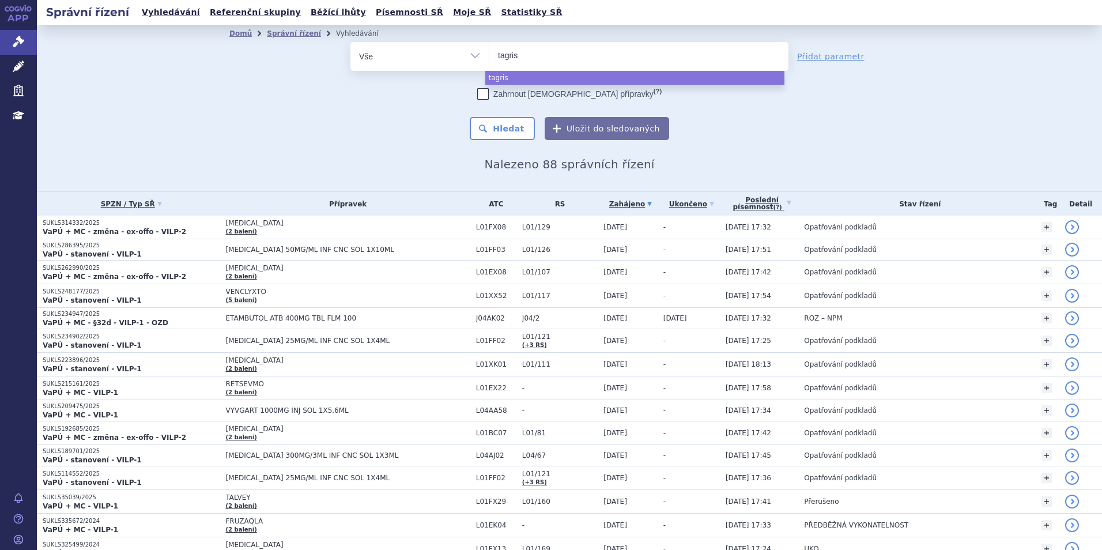
type input "tagriso"
type input "tagriss"
type input "tagrisso"
select select "tagrisso"
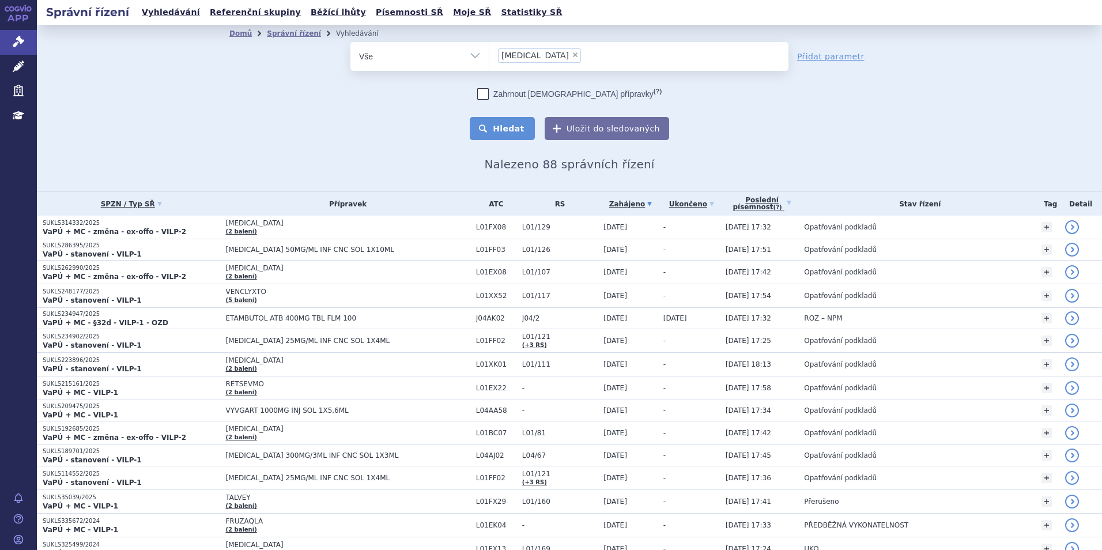
click at [502, 134] on button "Hledat" at bounding box center [502, 128] width 65 height 23
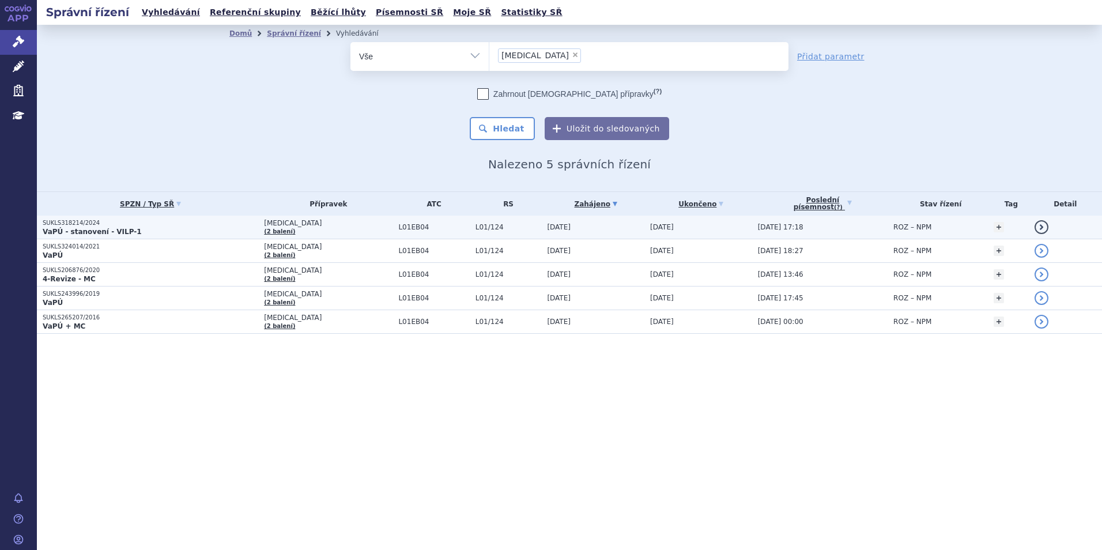
click at [134, 231] on p "VaPÚ - stanovení - VILP-1" at bounding box center [151, 231] width 216 height 9
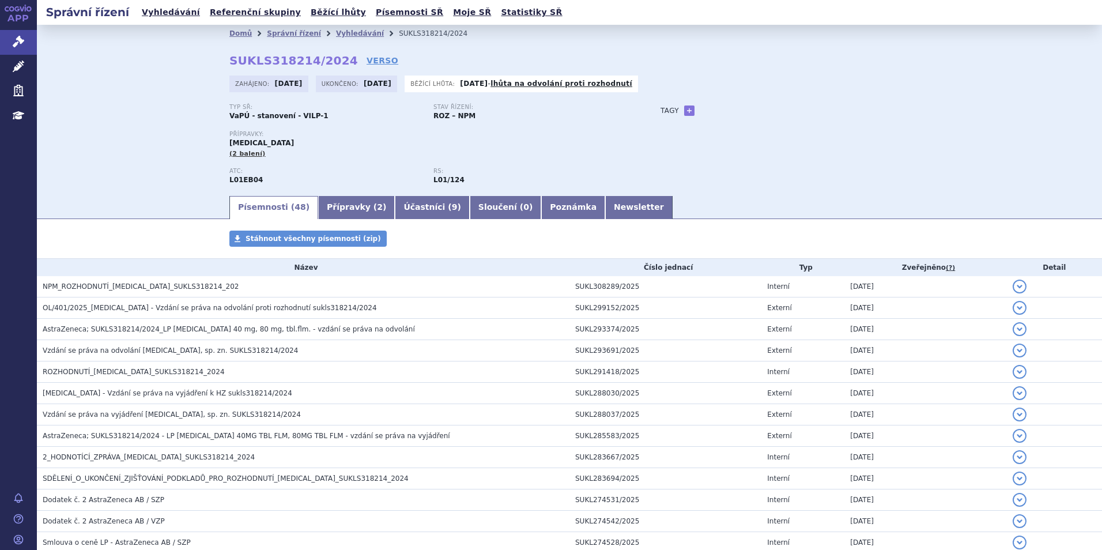
click at [104, 164] on div "Domů Správní řízení Vyhledávání SUKLS318214/2024 SUKLS318214/2024 VERSO Zahájen…" at bounding box center [569, 109] width 1065 height 169
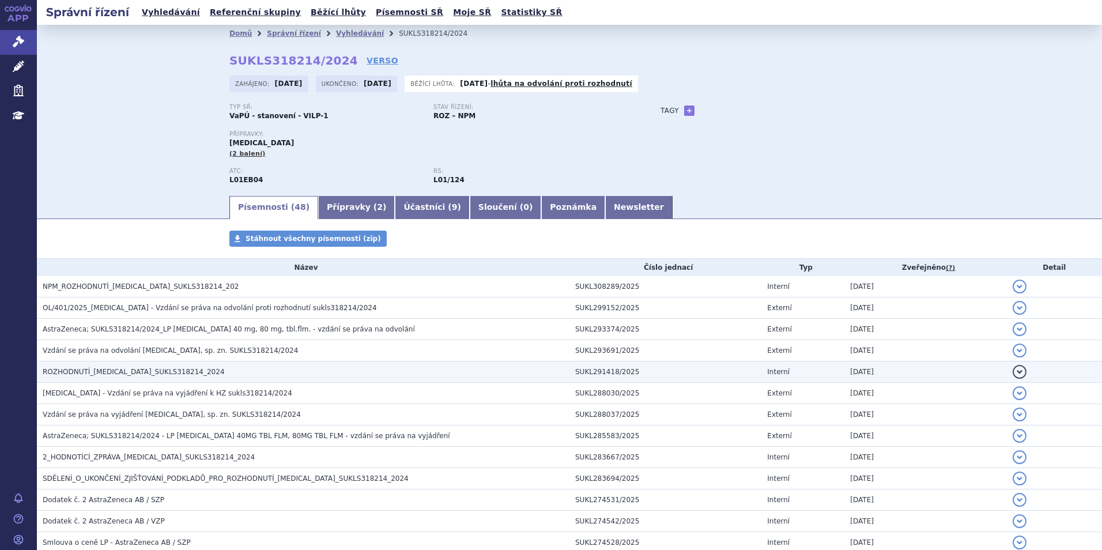
click at [109, 373] on span "ROZHODNUTÍ_TAGRISSO_SUKLS318214_2024" at bounding box center [134, 372] width 182 height 8
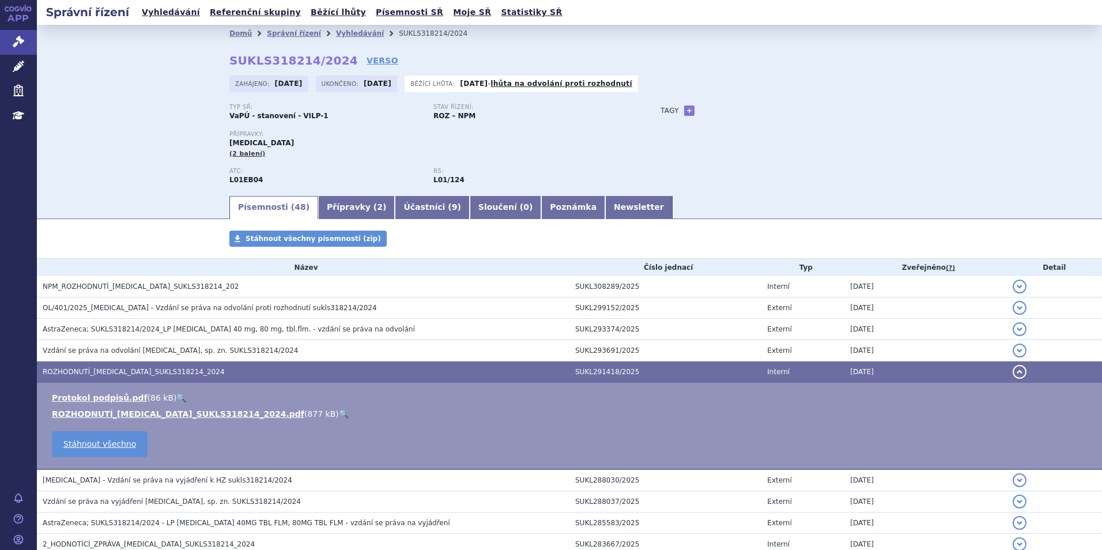
click at [339, 412] on link "🔍" at bounding box center [344, 413] width 10 height 9
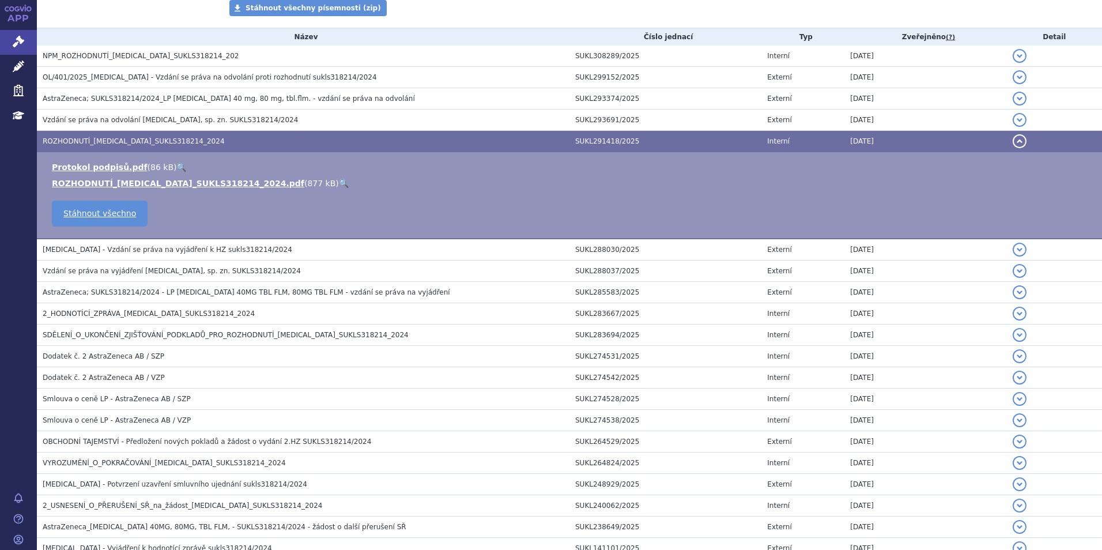
scroll to position [906, 0]
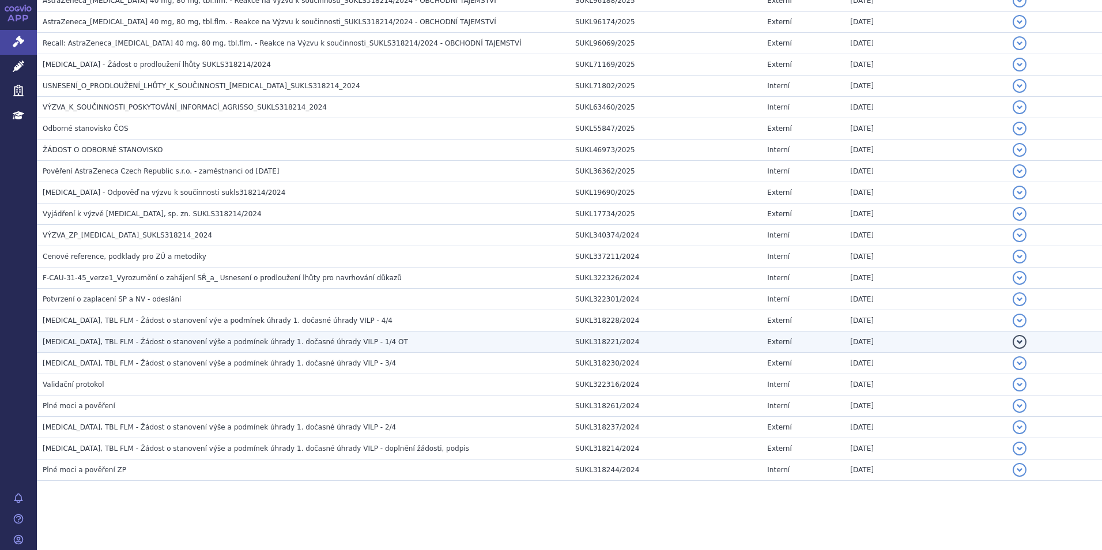
click at [307, 335] on td "TAGRISSO, TBL FLM - Žádost o stanovení výše a podmínek úhrady 1. dočasné úhrady…" at bounding box center [303, 341] width 533 height 21
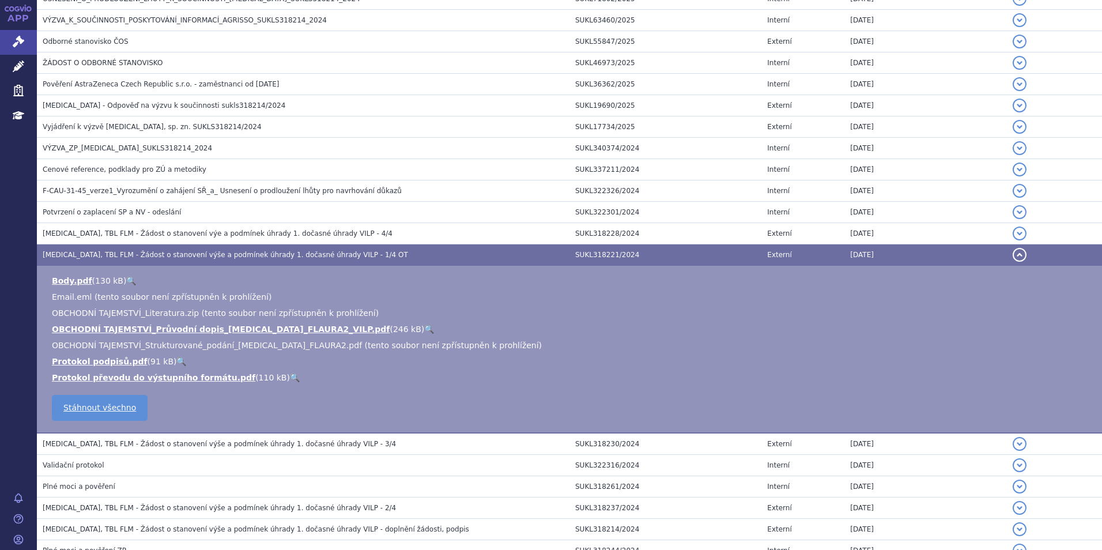
scroll to position [819, 0]
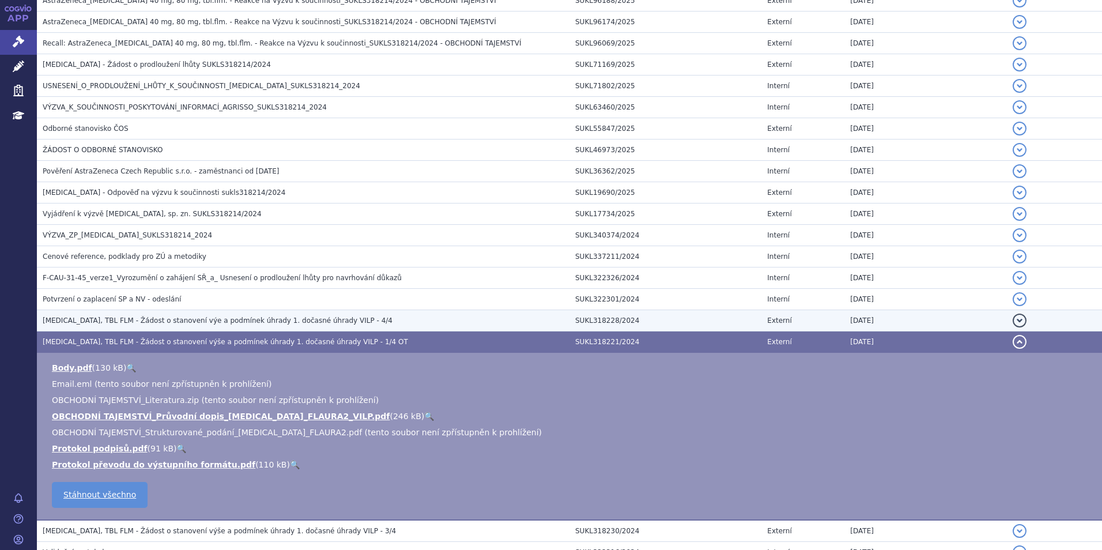
click at [229, 328] on td "TAGRISSO, TBL FLM - Žádost o stanovení výe a podmínek úhrady 1. dočasné úhrady …" at bounding box center [303, 320] width 533 height 21
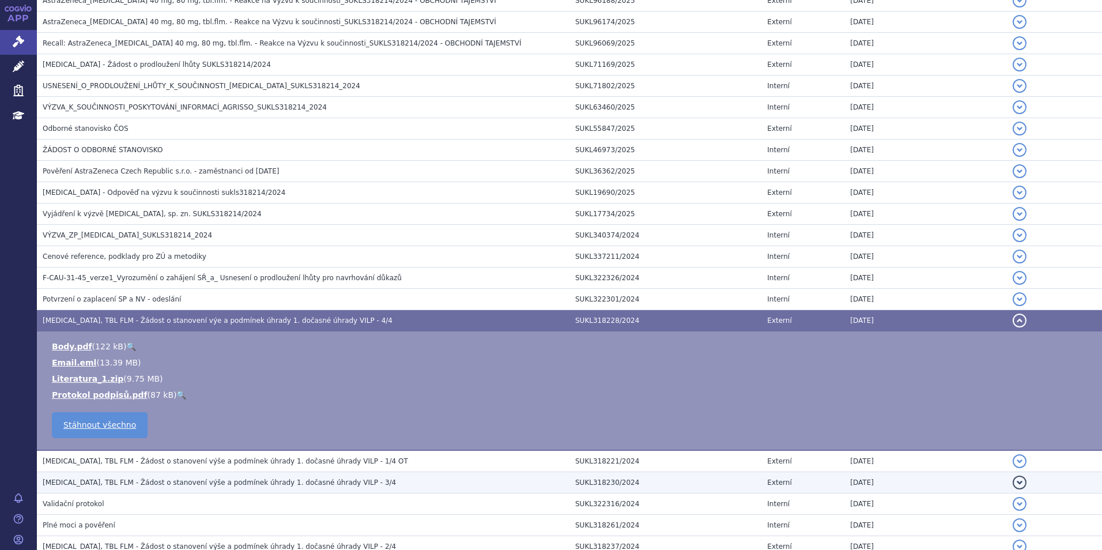
click at [224, 482] on span "TAGRISSO, TBL FLM - Žádost o stanovení výše a podmínek úhrady 1. dočasné úhrady…" at bounding box center [219, 482] width 353 height 8
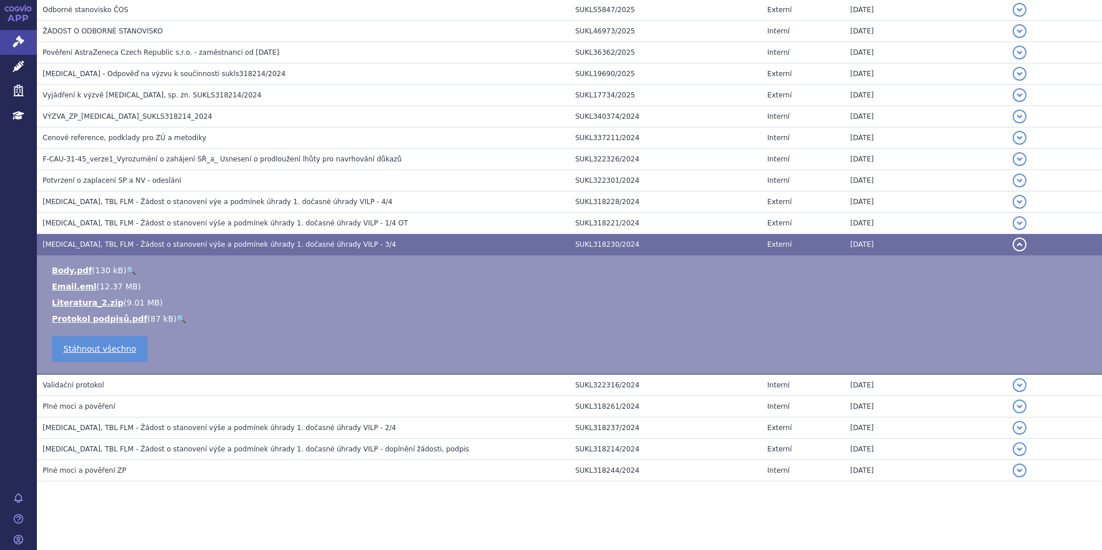
scroll to position [938, 0]
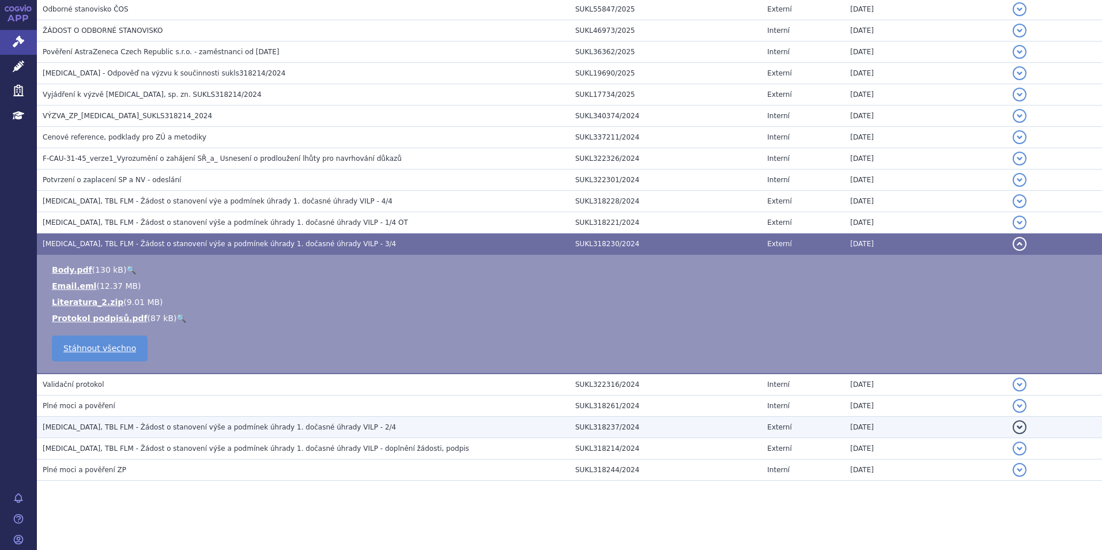
click at [203, 423] on span "TAGRISSO, TBL FLM - Žádost o stanovení výše a podmínek úhrady 1. dočasné úhrady…" at bounding box center [219, 427] width 353 height 8
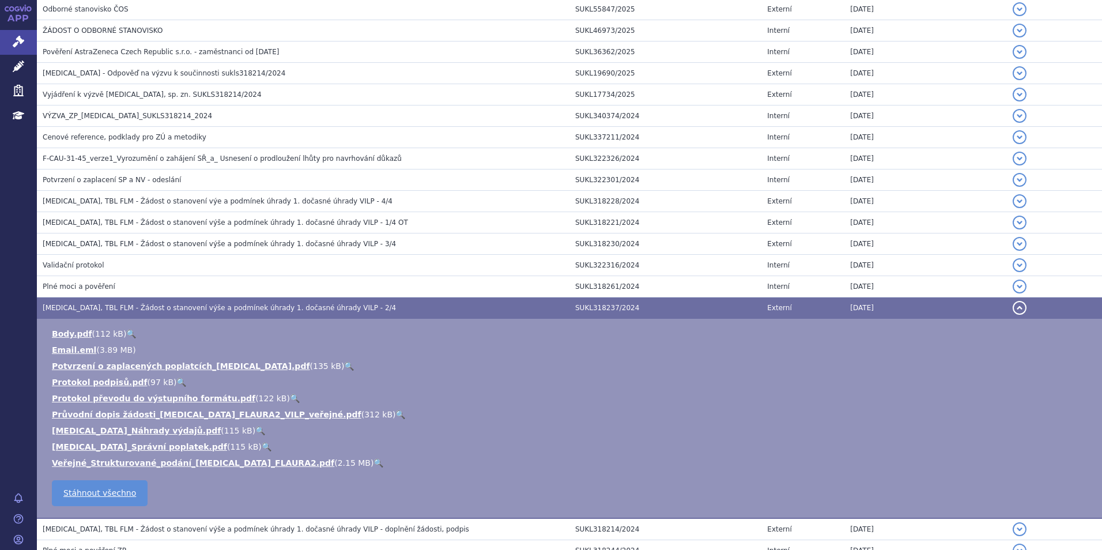
click at [373, 463] on link "🔍" at bounding box center [378, 462] width 10 height 9
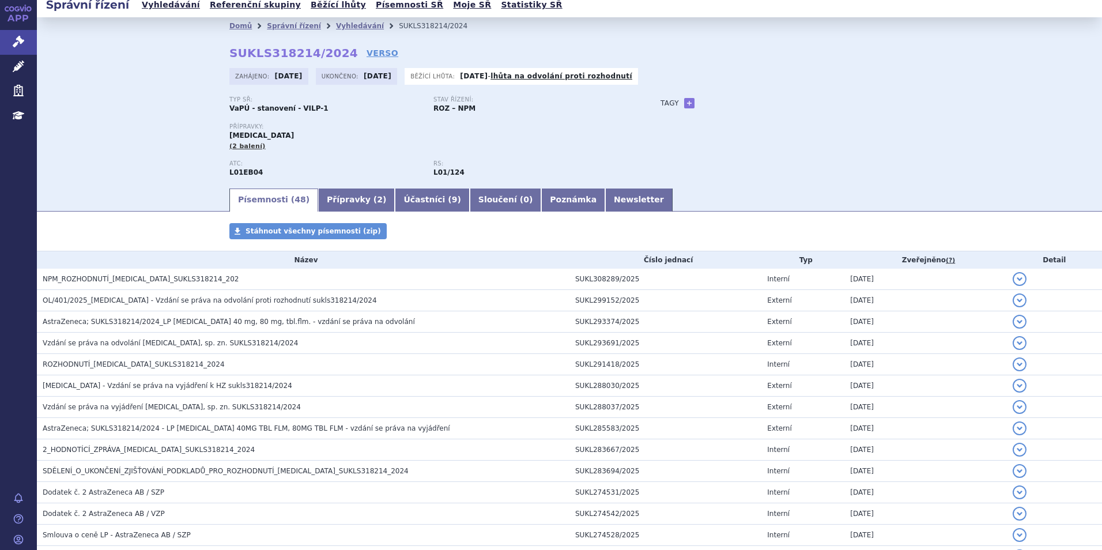
scroll to position [0, 0]
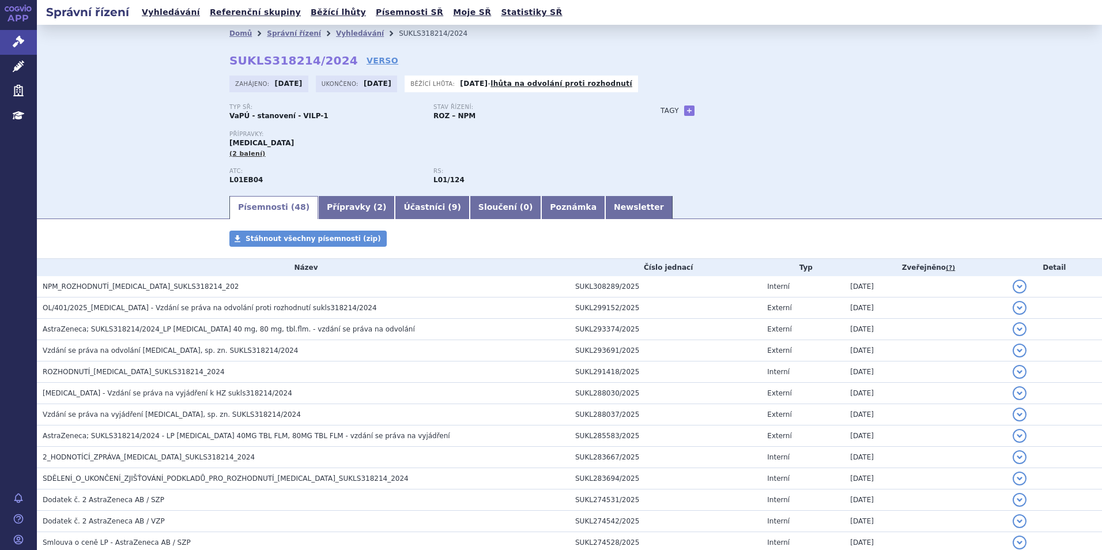
click at [330, 194] on div "Písemnosti ( 48 ) Přípravky ( 2 ) Účastníci ( 9 ) Sloučení ( 0 ) Poznámka Newsl…" at bounding box center [569, 206] width 726 height 24
click at [329, 209] on link "Přípravky ( 2 )" at bounding box center [356, 207] width 77 height 23
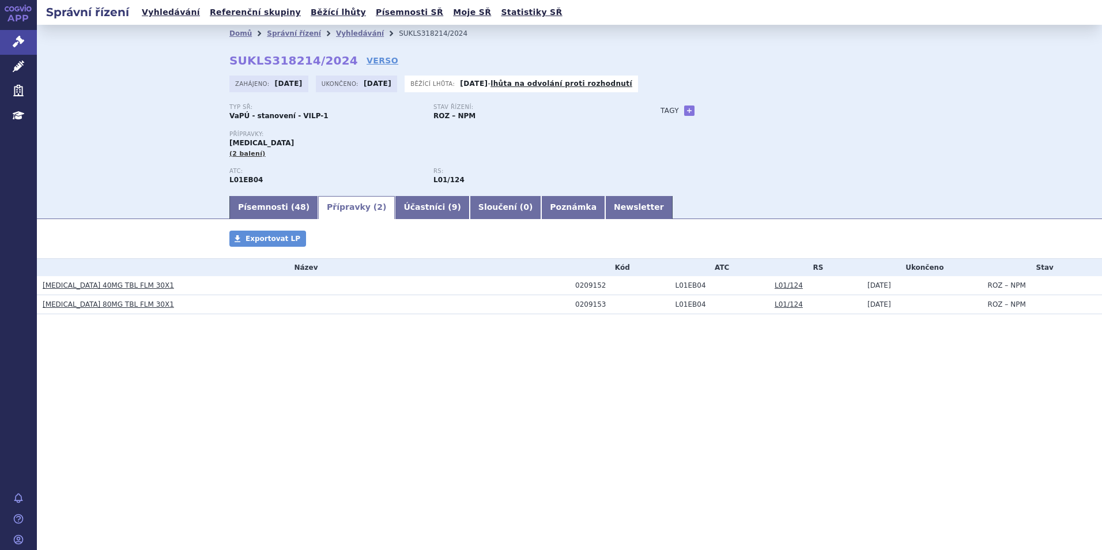
click at [95, 286] on link "TAGRISSO 40MG TBL FLM 30X1" at bounding box center [108, 285] width 131 height 8
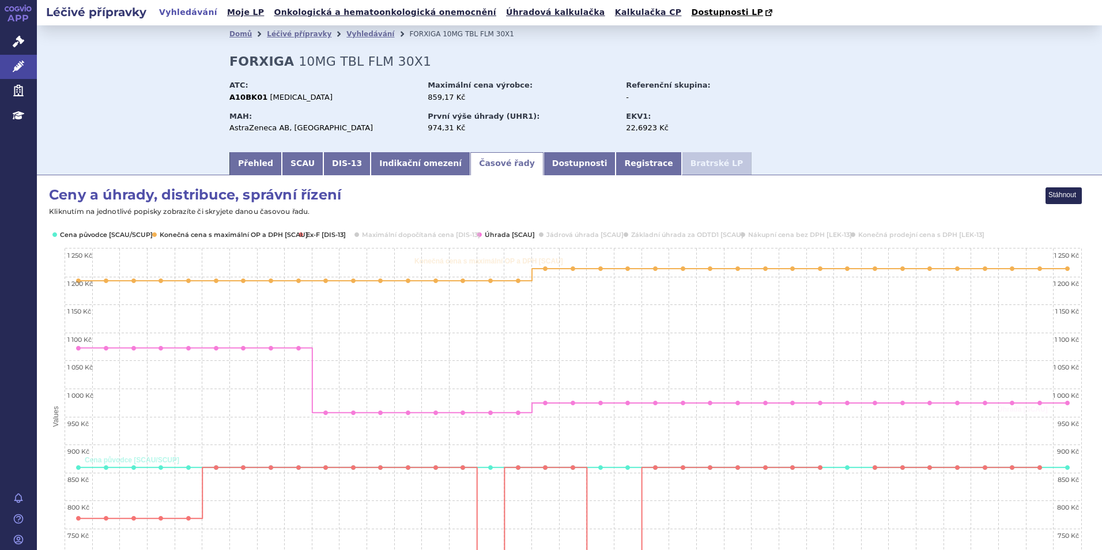
click at [101, 9] on h2 "Léčivé přípravky" at bounding box center [96, 12] width 119 height 16
click at [13, 41] on icon at bounding box center [19, 42] width 12 height 12
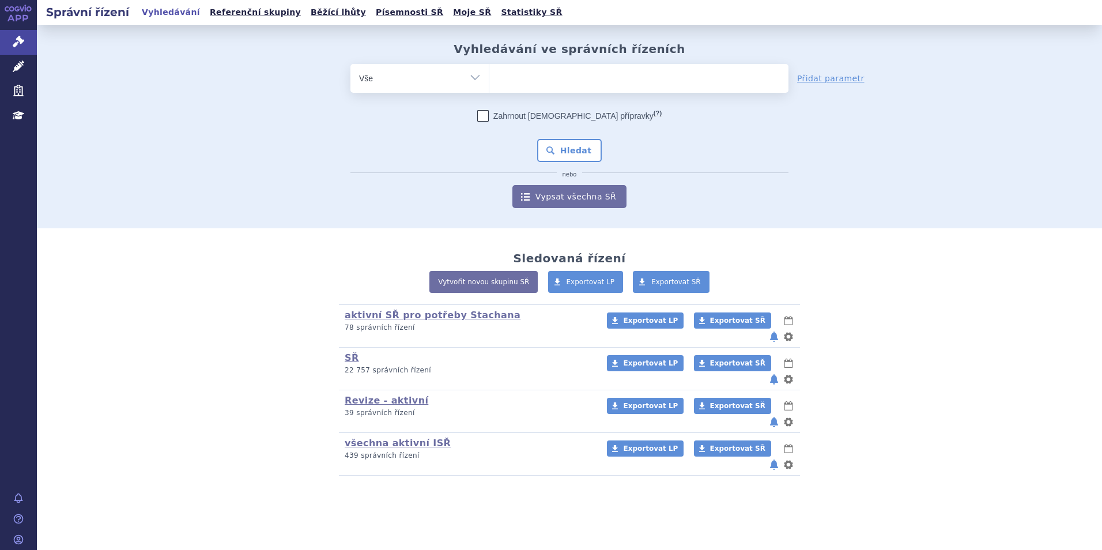
click at [518, 77] on ul at bounding box center [638, 76] width 299 height 24
click at [489, 77] on select at bounding box center [489, 77] width 1 height 29
type input "da"
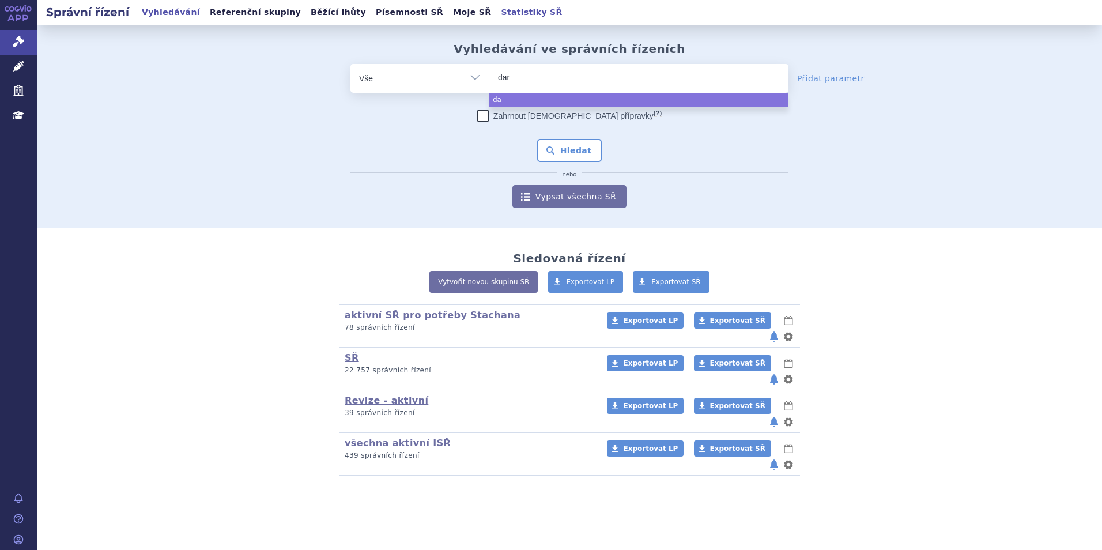
type input "darz"
type input "darzal"
type input "darzale"
type input "darzalex"
select select "darzalex"
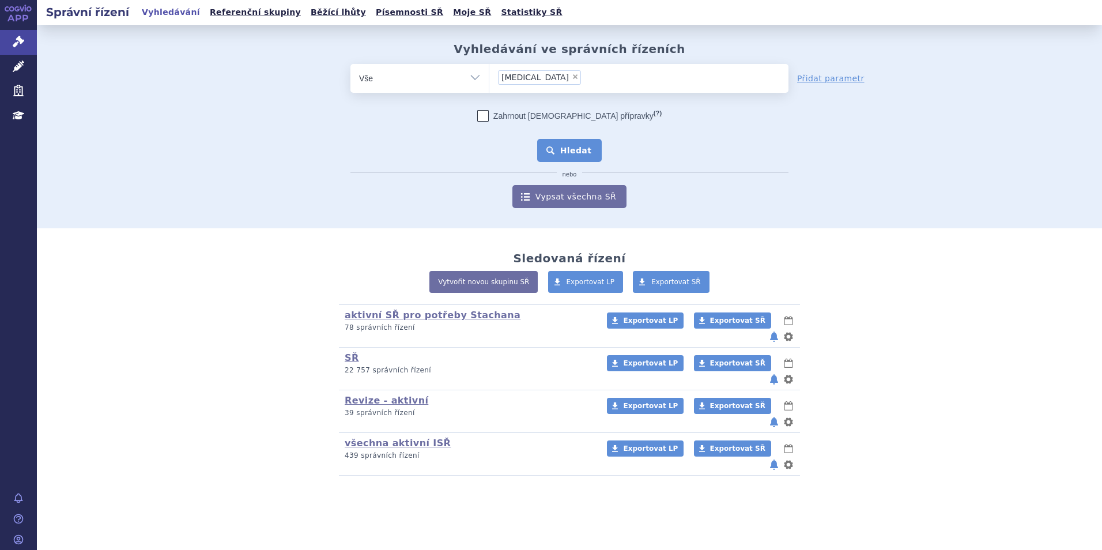
click at [574, 158] on button "Hledat" at bounding box center [569, 150] width 65 height 23
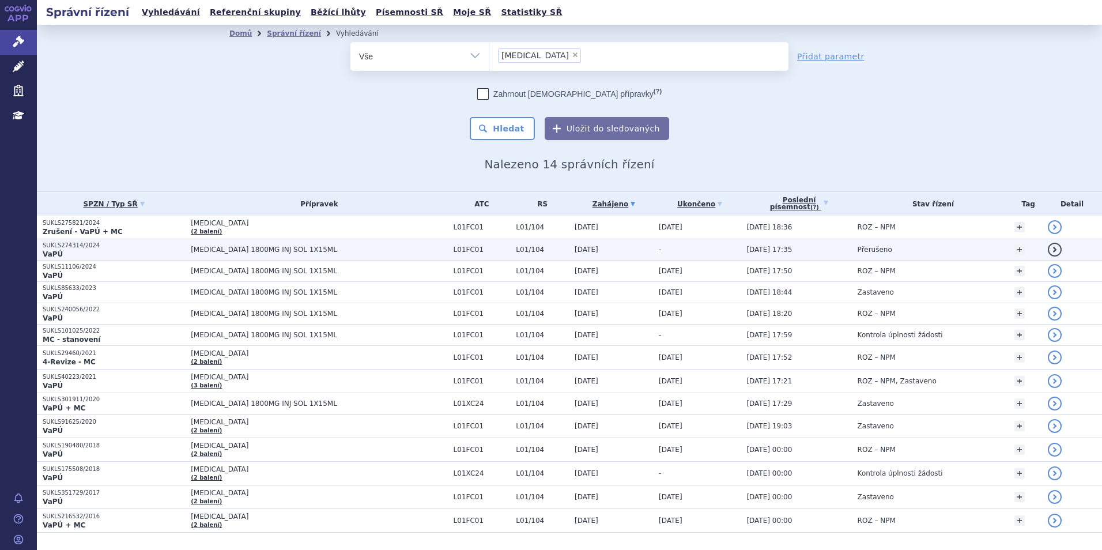
click at [133, 247] on p "SUKLS274314/2024" at bounding box center [114, 245] width 142 height 8
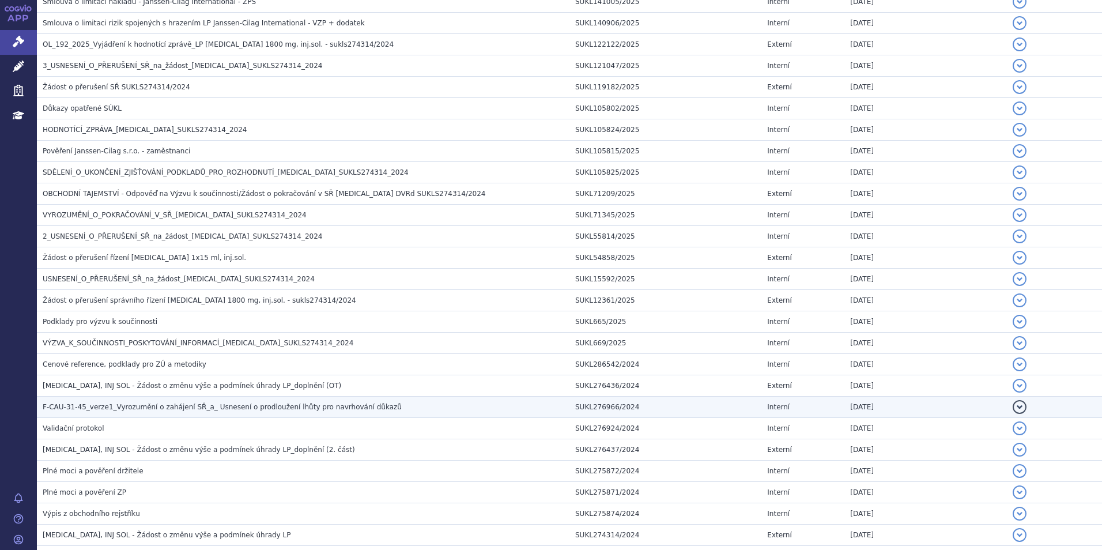
scroll to position [766, 0]
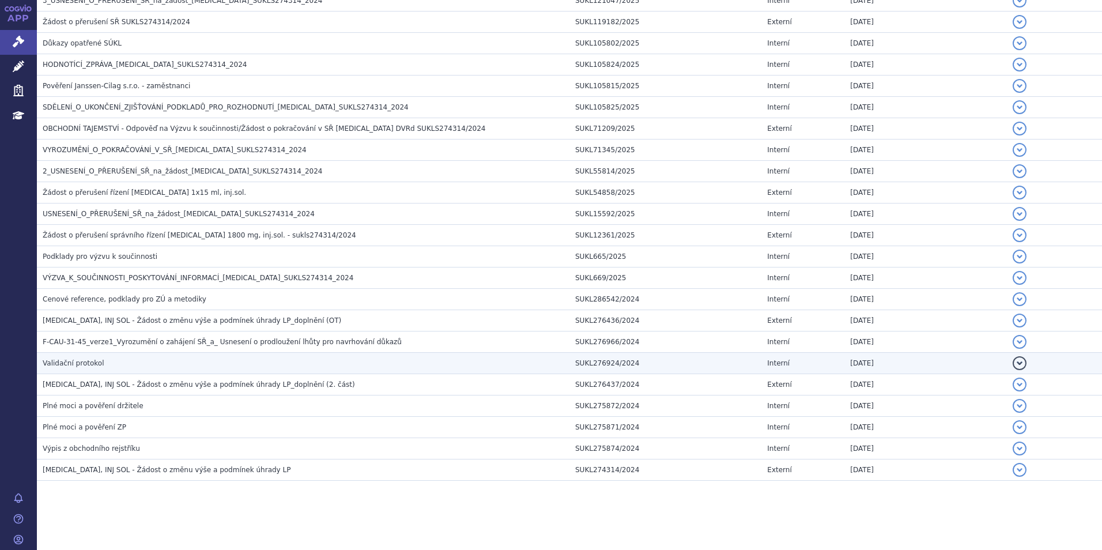
click at [104, 369] on h3 "Validační protokol" at bounding box center [306, 363] width 527 height 12
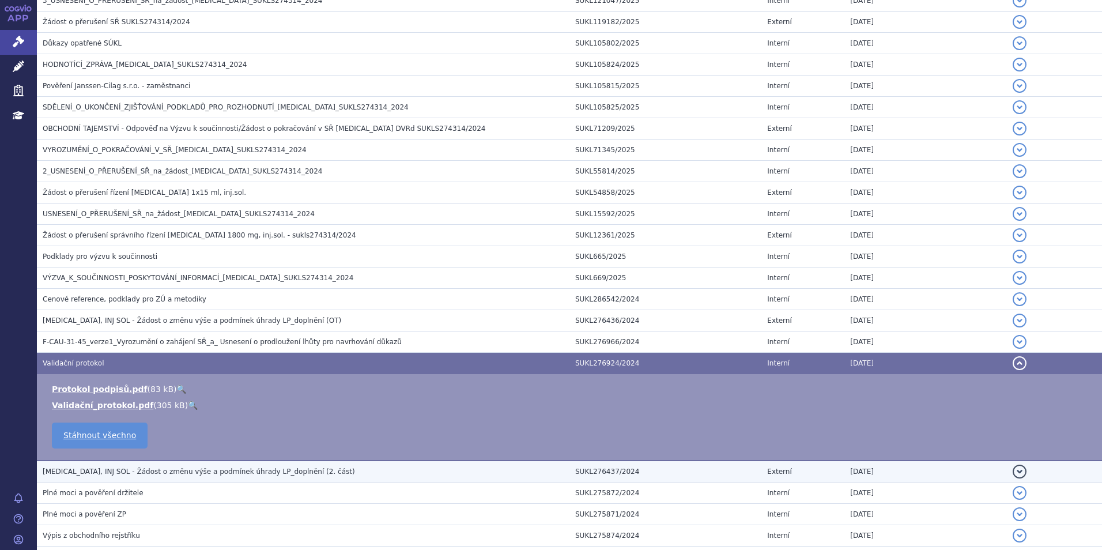
click at [163, 473] on span "[MEDICAL_DATA], INJ SOL - Žádost o změnu výše a podmínek úhrady LP_doplnění (2.…" at bounding box center [199, 471] width 312 height 8
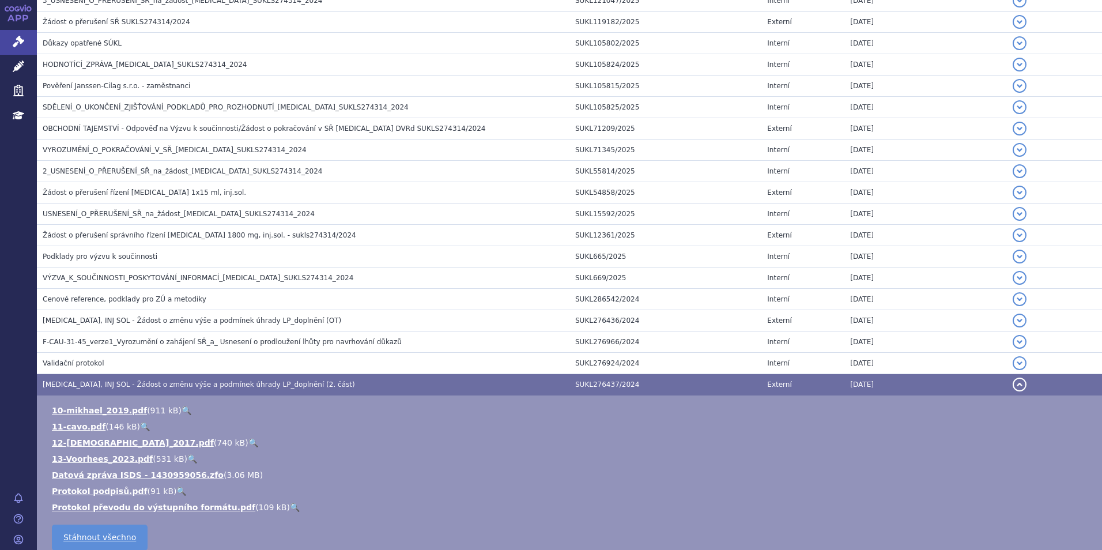
scroll to position [934, 0]
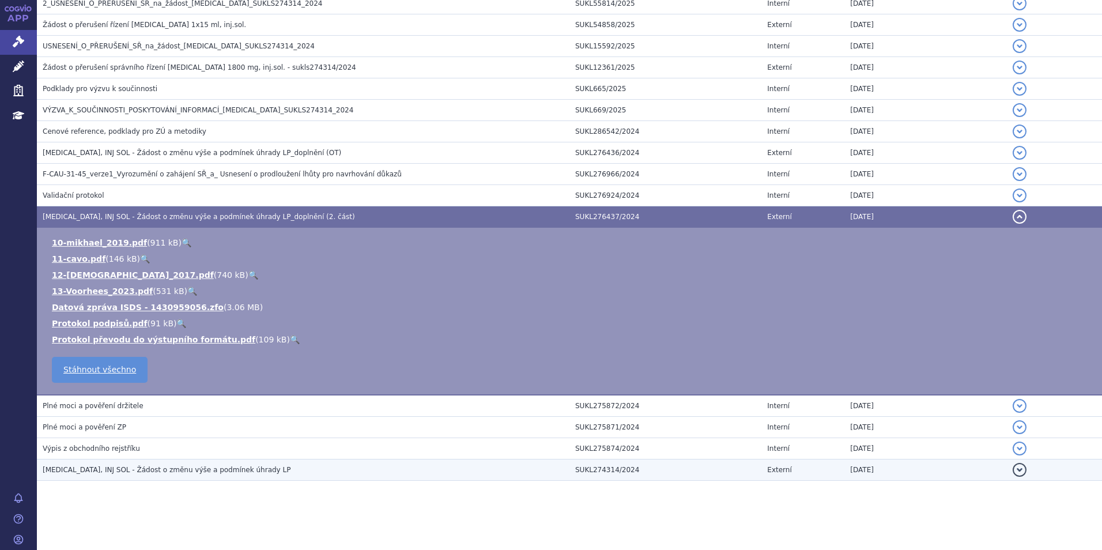
click at [124, 469] on span "[MEDICAL_DATA], INJ SOL - Žádost o změnu výše a podmínek úhrady LP" at bounding box center [167, 470] width 248 height 8
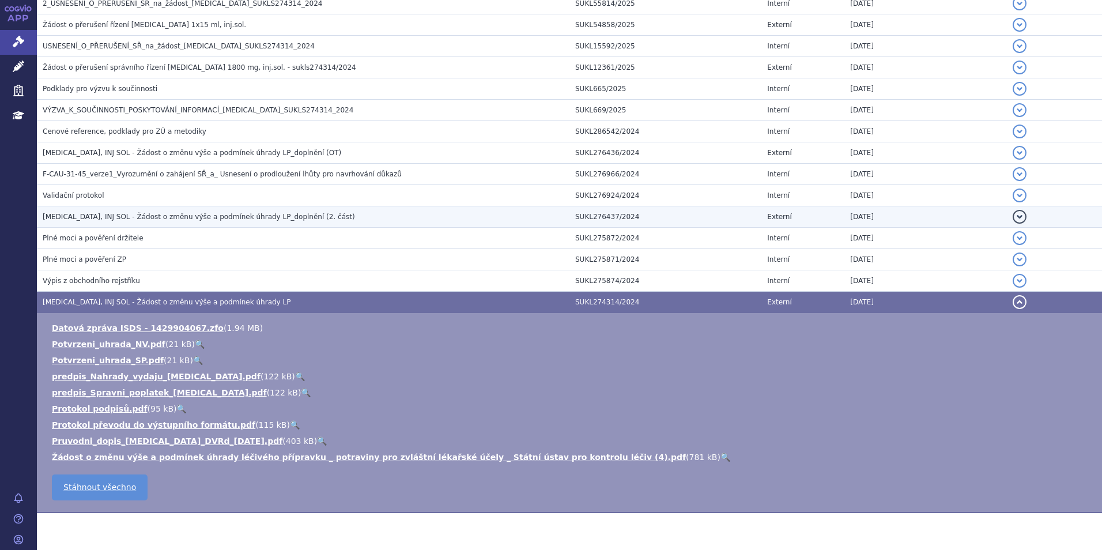
click at [121, 210] on td "[MEDICAL_DATA], INJ SOL - Žádost o změnu výše a podmínek úhrady LP_doplnění (2.…" at bounding box center [303, 216] width 533 height 21
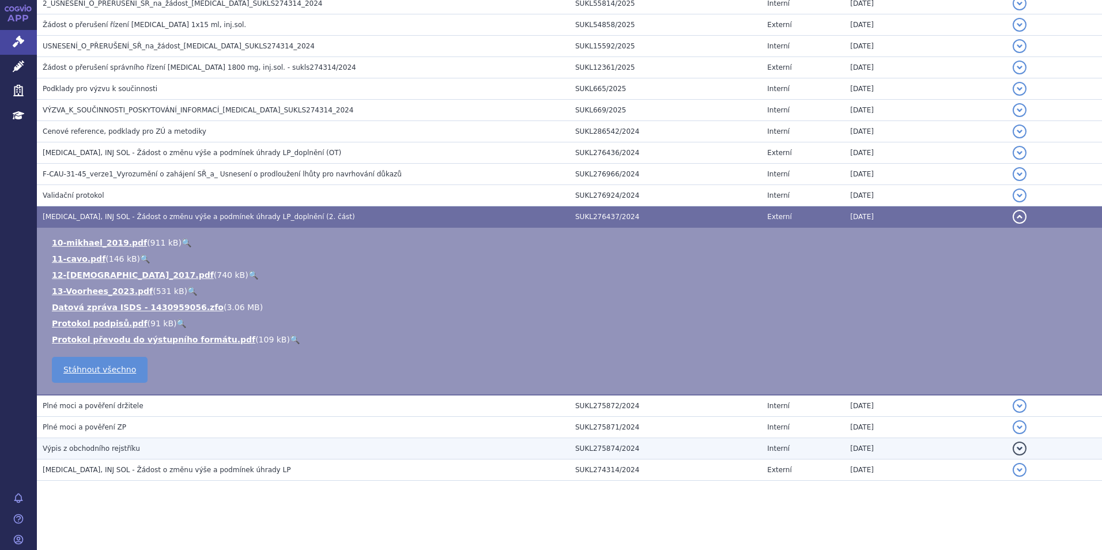
click at [82, 445] on span "Výpis z obchodního rejstříku" at bounding box center [91, 448] width 97 height 8
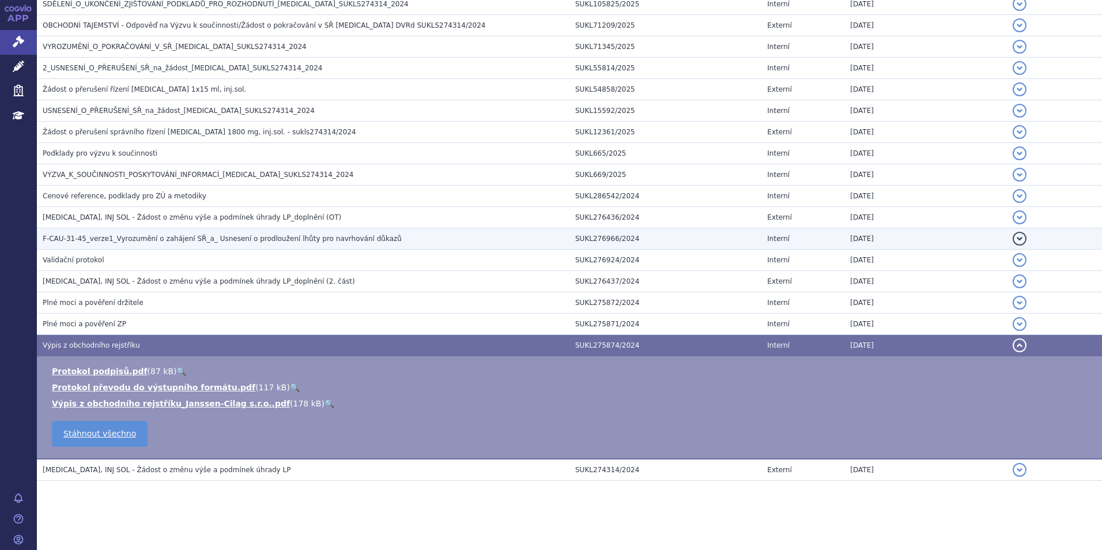
click at [216, 235] on span "F-CAU-31-45_verze1_Vyrozumění o zahájení SŘ_a_ Usnesení o prodloužení lhůty pro…" at bounding box center [222, 239] width 359 height 8
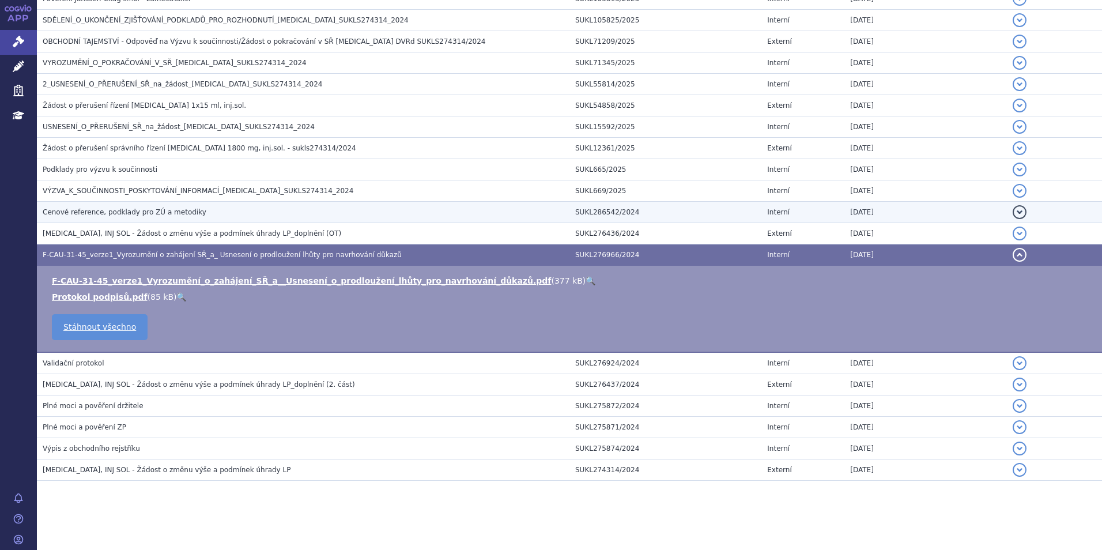
scroll to position [853, 0]
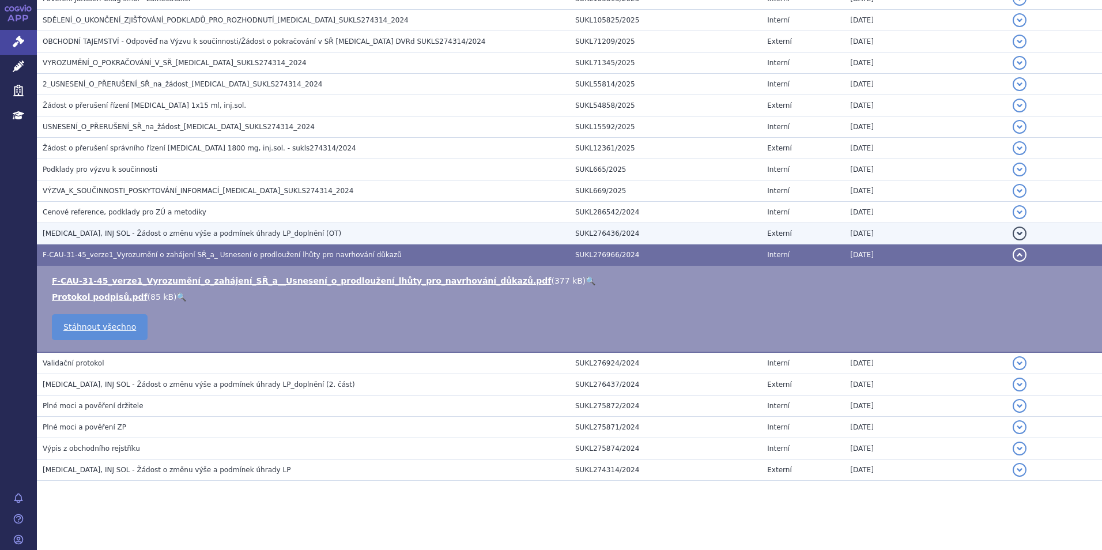
click at [206, 231] on span "[MEDICAL_DATA], INJ SOL - Žádost o změnu výše a podmínek úhrady LP_doplnění (OT)" at bounding box center [192, 233] width 299 height 8
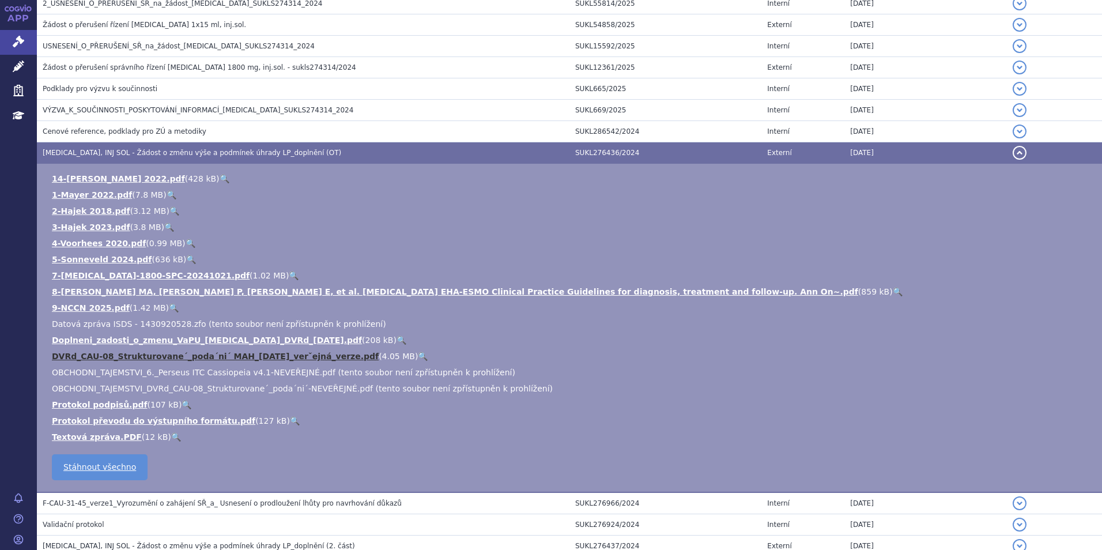
click at [323, 359] on link "DVRd_CAU-08_Strukturovane´_poda´ni´ MAH_[DATE]_verˇejná_verze.pdf" at bounding box center [215, 356] width 327 height 9
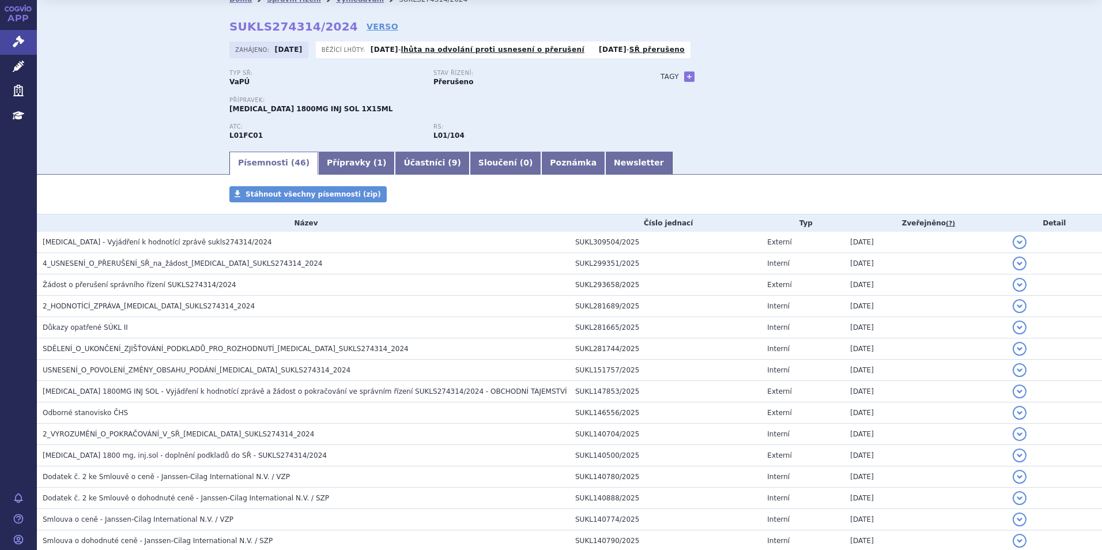
scroll to position [0, 0]
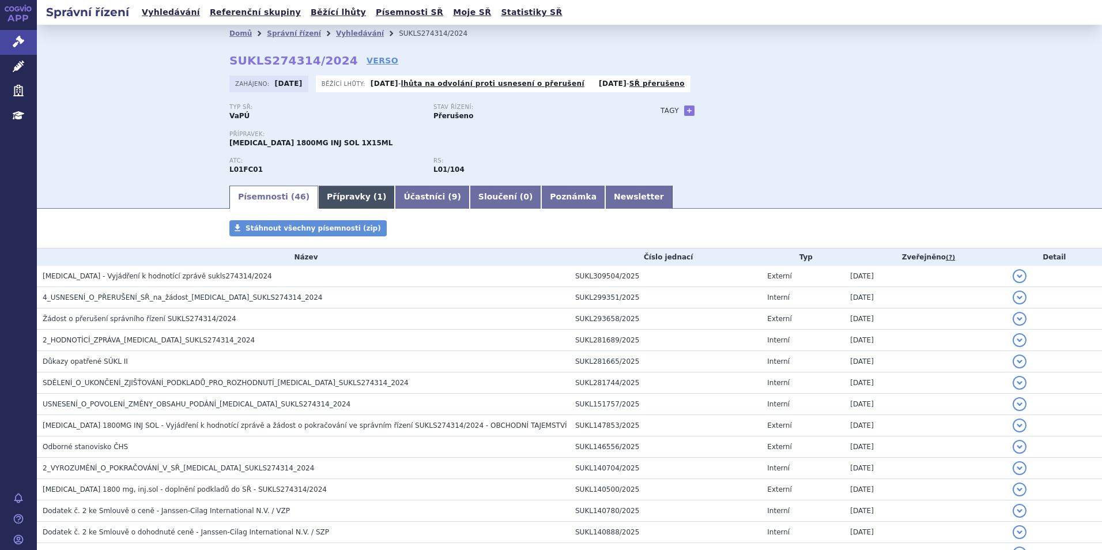
click at [340, 199] on link "Přípravky ( 1 )" at bounding box center [356, 197] width 77 height 23
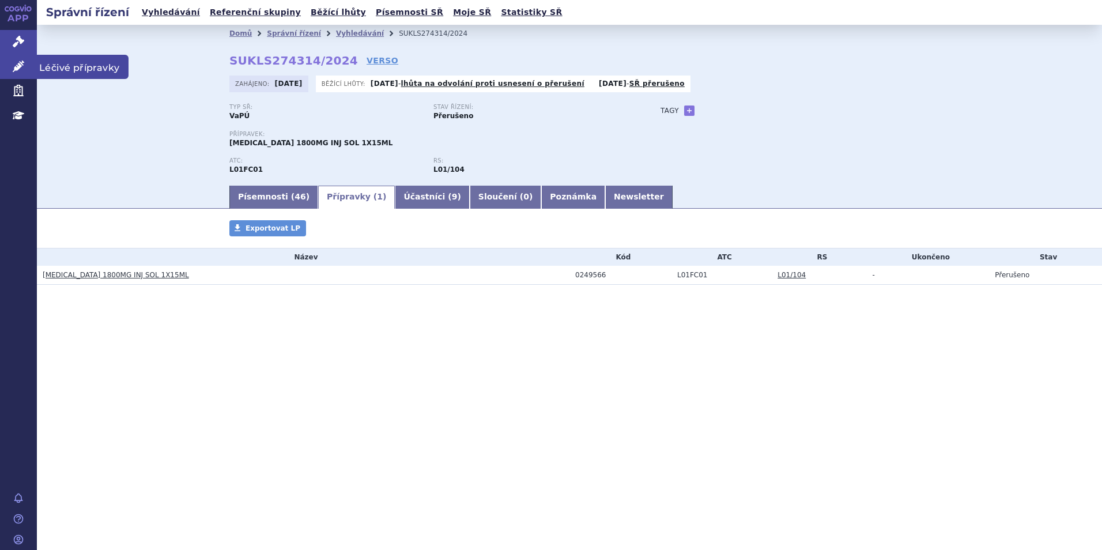
click at [31, 58] on link "Léčivé přípravky" at bounding box center [18, 67] width 37 height 24
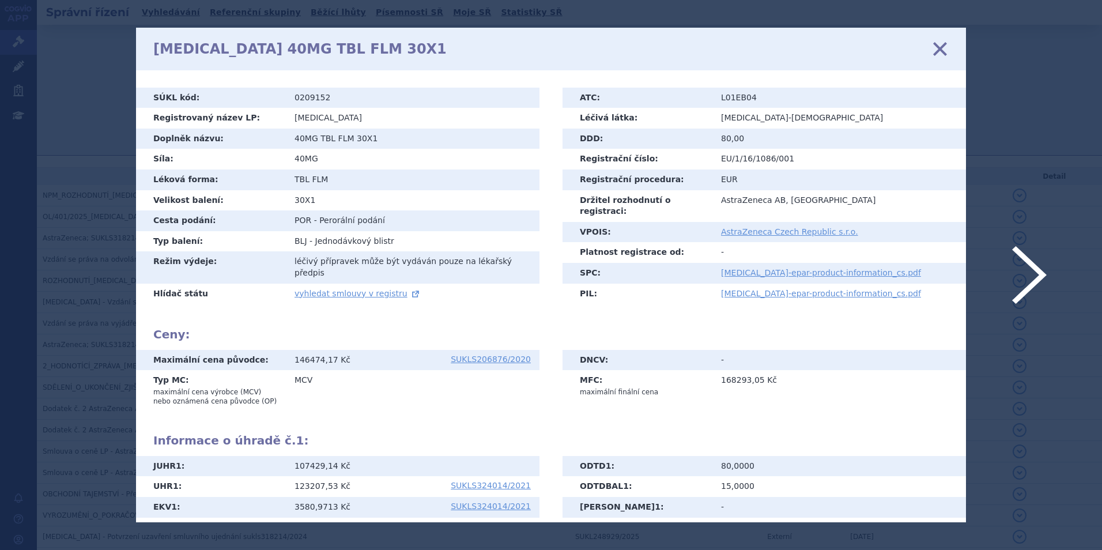
scroll to position [156, 0]
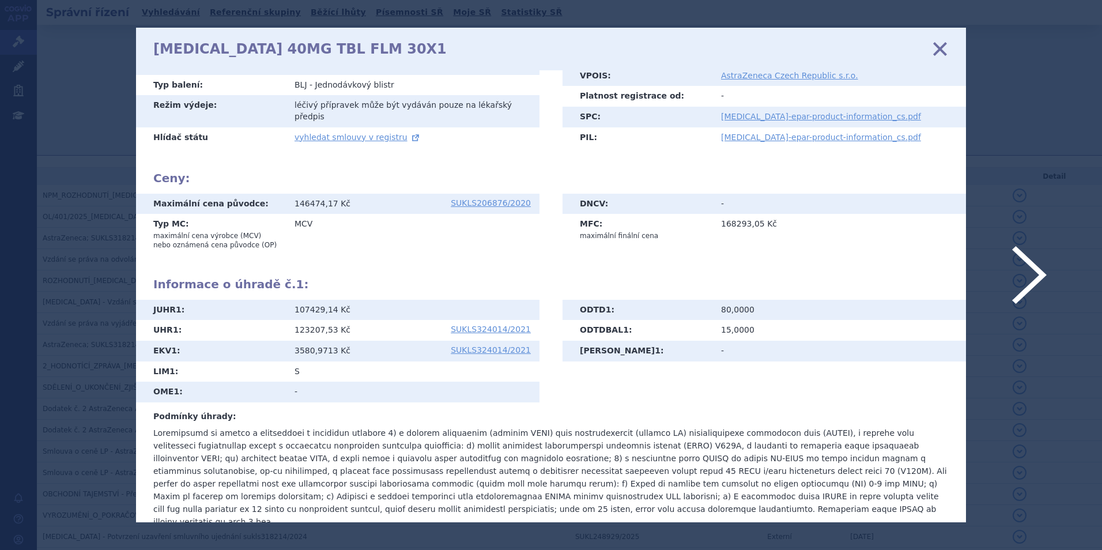
click at [937, 47] on icon at bounding box center [940, 48] width 24 height 24
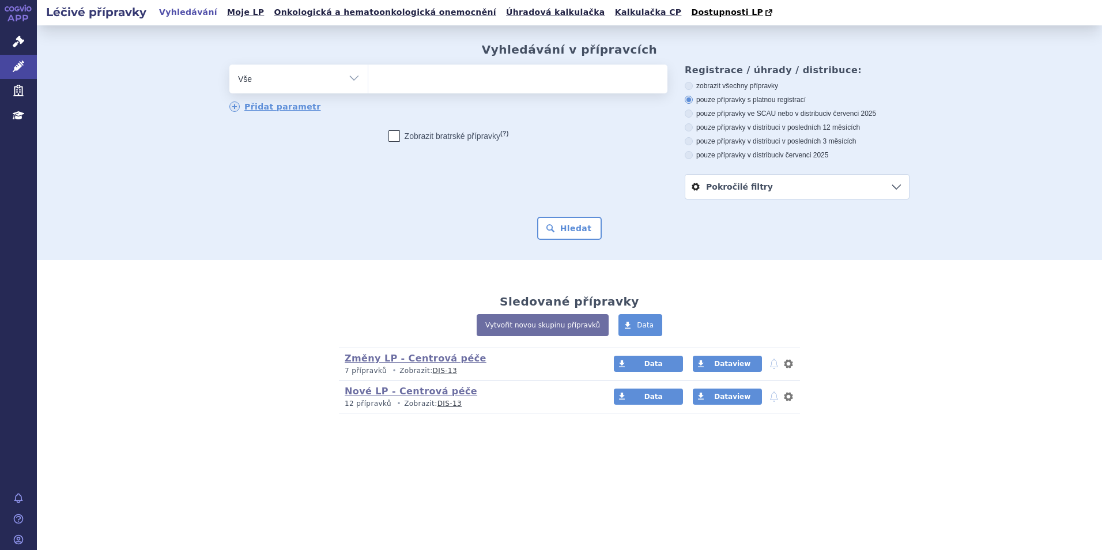
click at [454, 84] on ul at bounding box center [517, 77] width 299 height 24
click at [368, 84] on select at bounding box center [368, 78] width 1 height 29
type input "pem"
type input "peme"
type input "pemet"
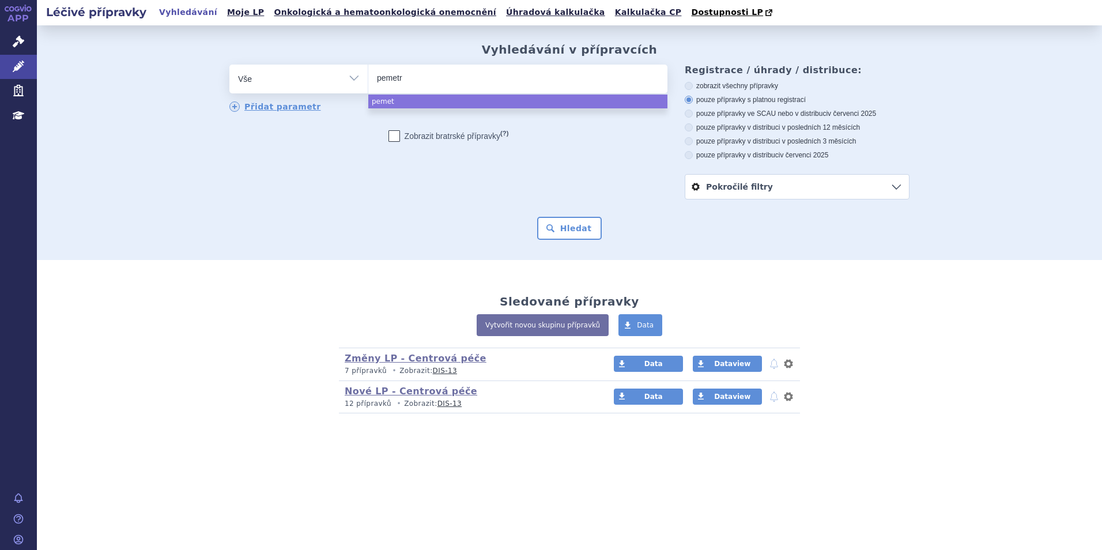
type input "pemetre"
type input "pemetrexe"
type input "pemetrexed"
select select "pemetrexed"
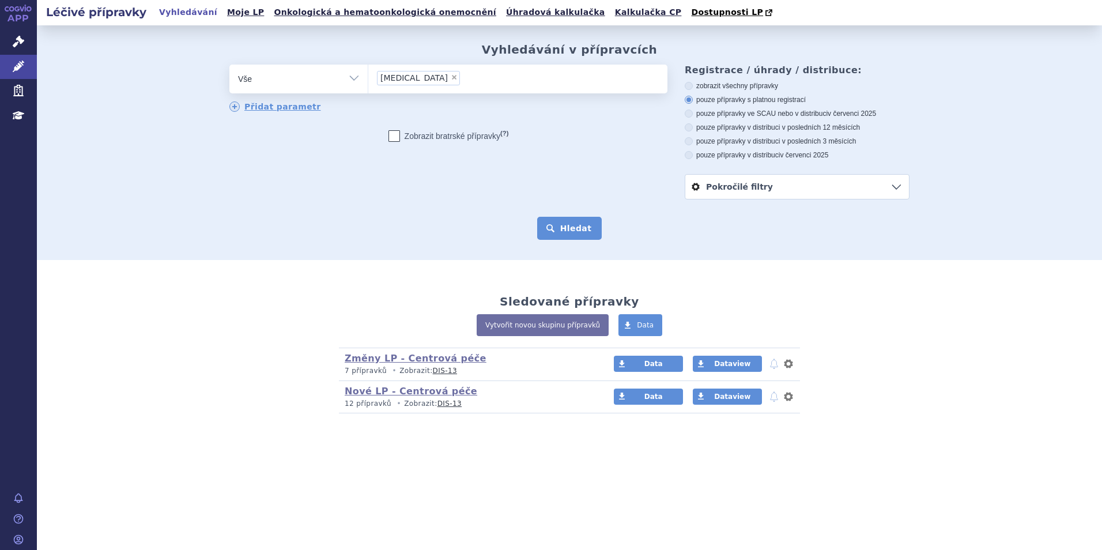
click at [584, 231] on button "Hledat" at bounding box center [569, 228] width 65 height 23
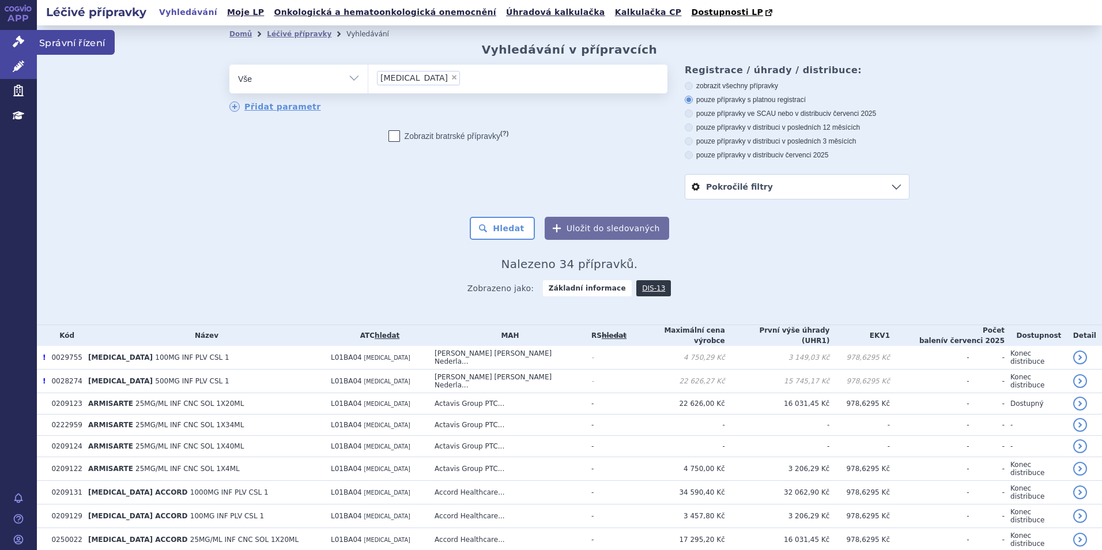
click at [14, 35] on link "Správní řízení" at bounding box center [18, 42] width 37 height 24
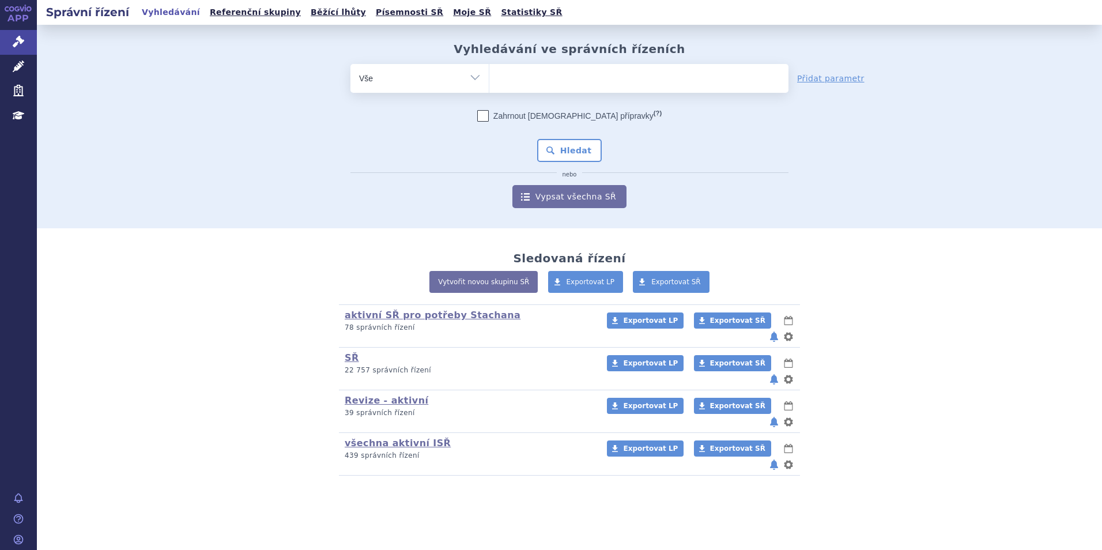
click at [490, 78] on ul at bounding box center [638, 76] width 299 height 24
click at [489, 78] on select at bounding box center [489, 77] width 1 height 29
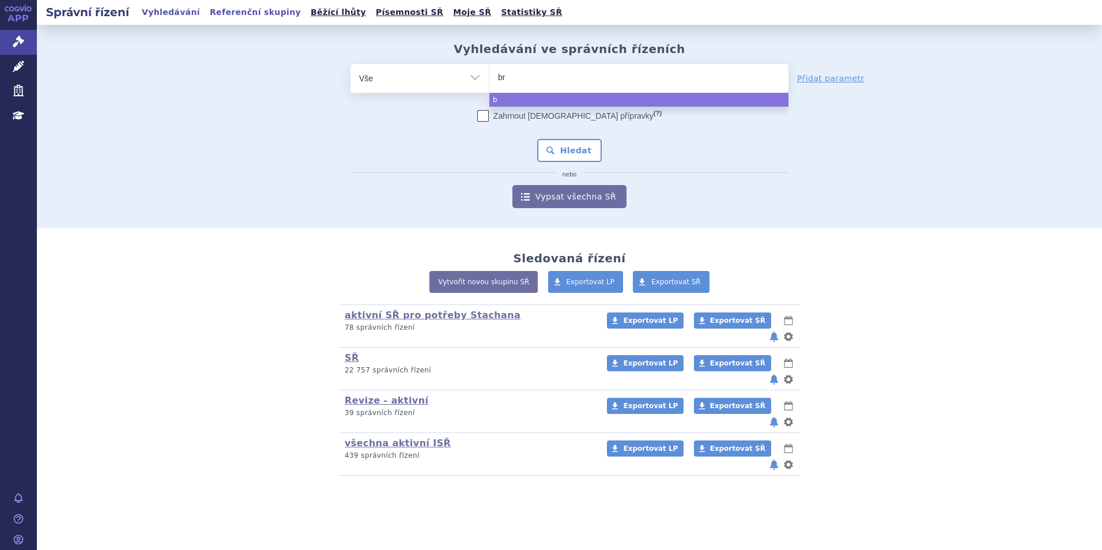
type input "bri"
type input "briu"
type input "brium"
type input "briumvi"
select select "briumvi"
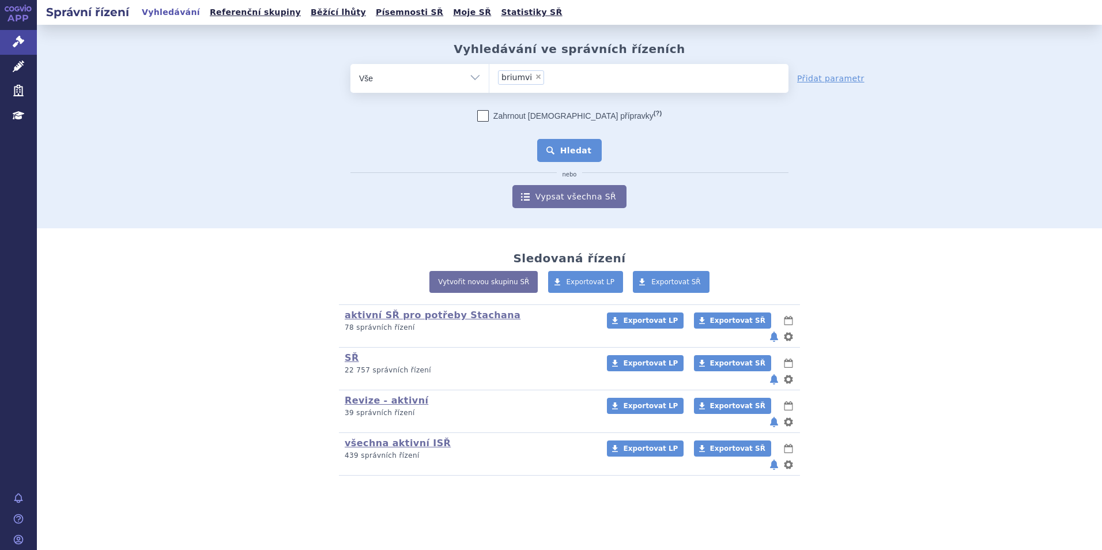
click at [545, 147] on button "Hledat" at bounding box center [569, 150] width 65 height 23
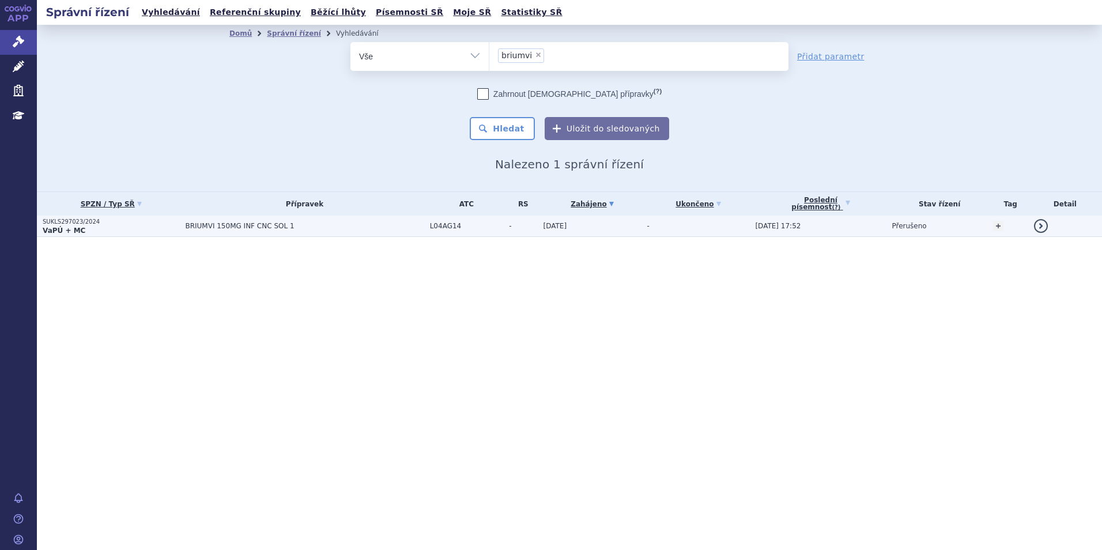
click at [140, 224] on p "SUKLS297023/2024" at bounding box center [111, 222] width 137 height 8
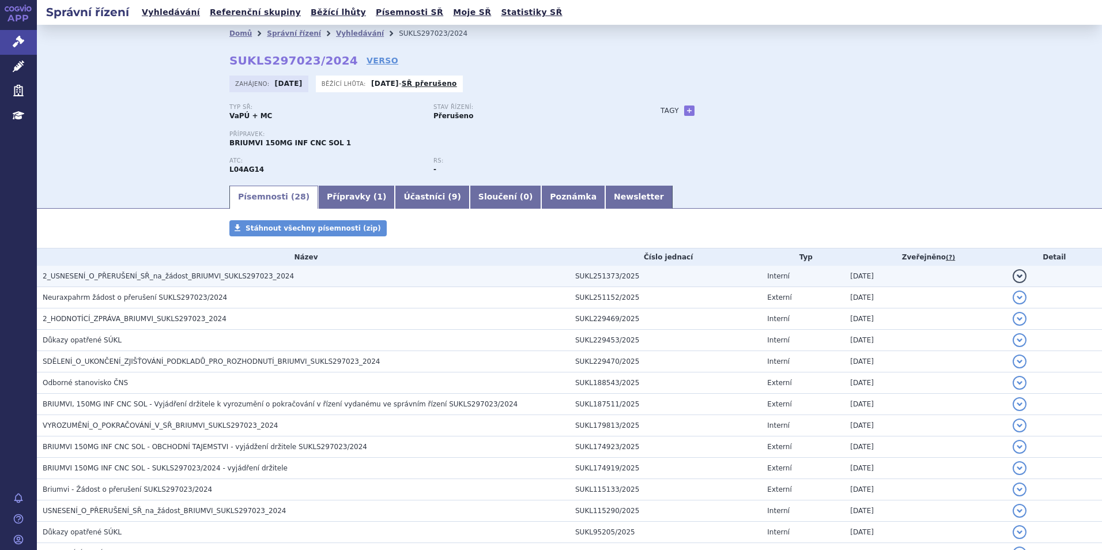
click at [158, 271] on h3 "2_USNESENÍ_O_PŘERUŠENÍ_SŘ_na_žádost_BRIUMVI_SUKLS297023_2024" at bounding box center [306, 276] width 527 height 12
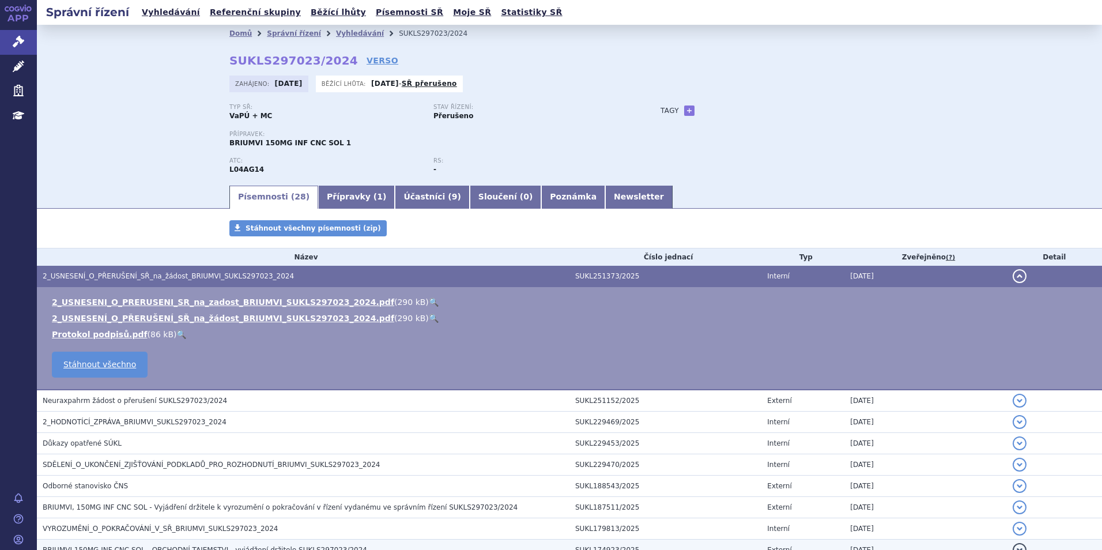
click at [429, 303] on link "🔍" at bounding box center [434, 301] width 10 height 9
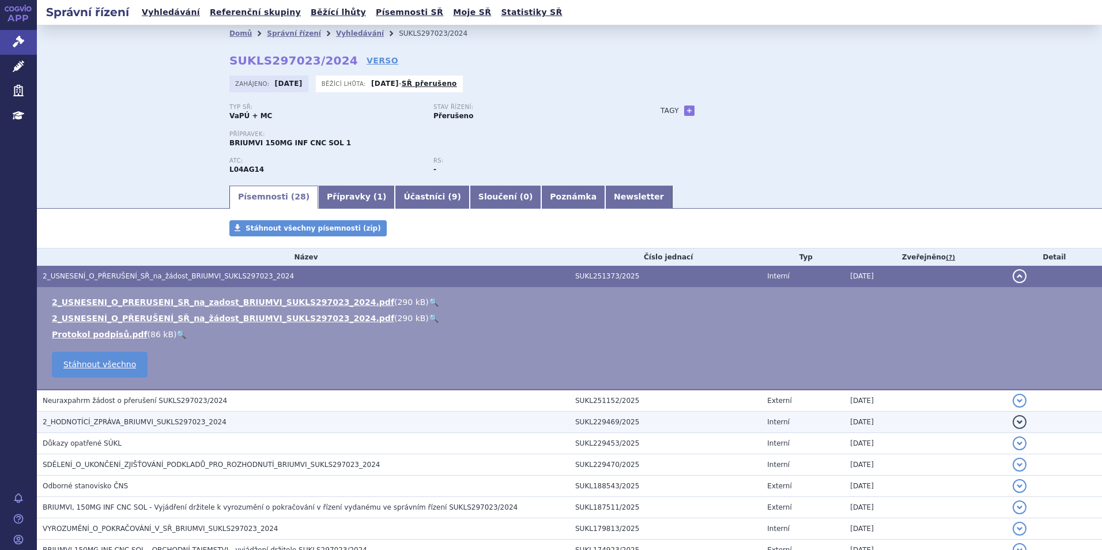
click at [109, 428] on h3 "2_HODNOTÍCÍ_ZPRÁVA_BRIUMVI_SUKLS297023_2024" at bounding box center [306, 422] width 527 height 12
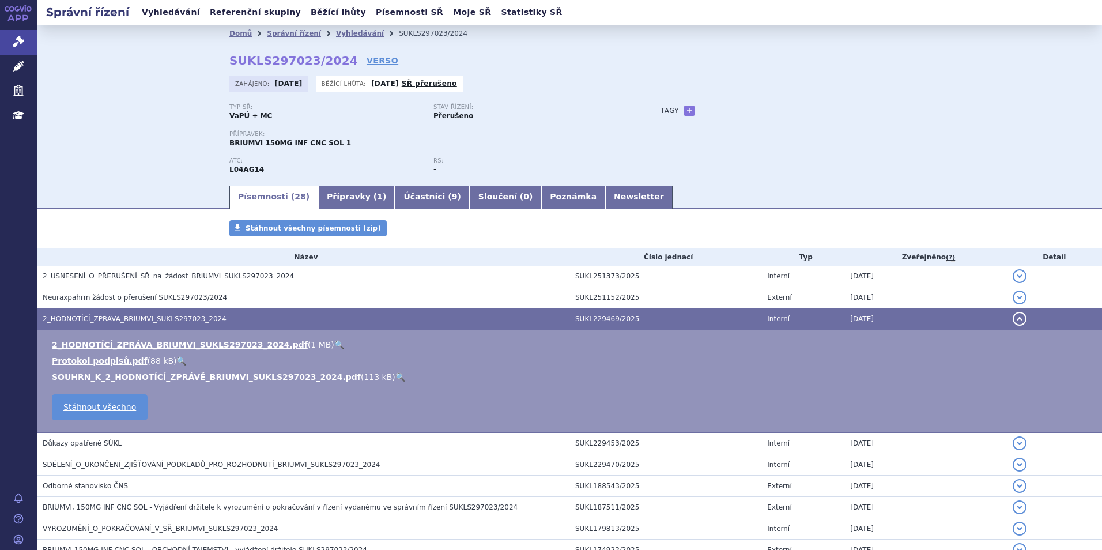
click at [334, 343] on link "🔍" at bounding box center [339, 344] width 10 height 9
